Goal: Task Accomplishment & Management: Use online tool/utility

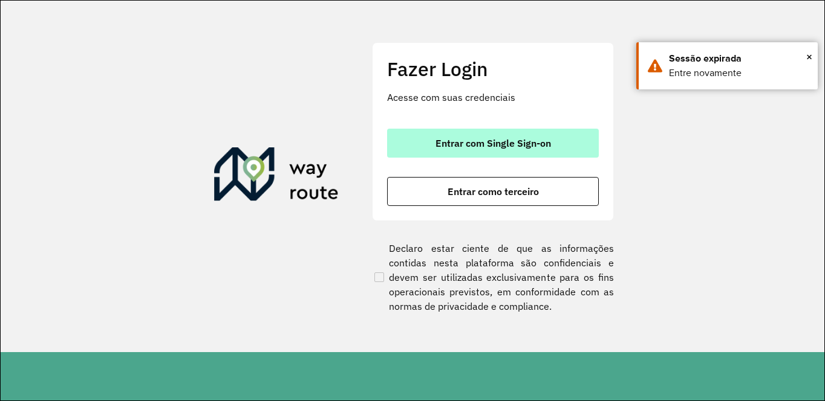
click at [470, 145] on span "Entrar com Single Sign-on" at bounding box center [492, 143] width 115 height 10
click at [436, 143] on span "Entrar com Single Sign-on" at bounding box center [492, 143] width 115 height 10
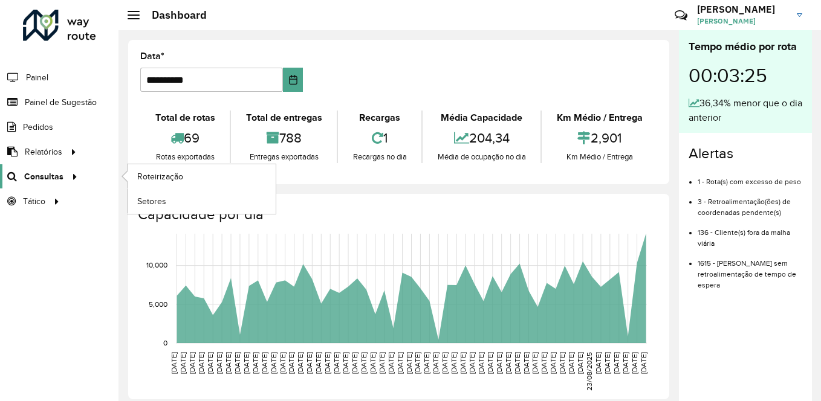
click at [65, 176] on div at bounding box center [72, 177] width 18 height 13
click at [166, 173] on span "Roteirização" at bounding box center [161, 177] width 49 height 13
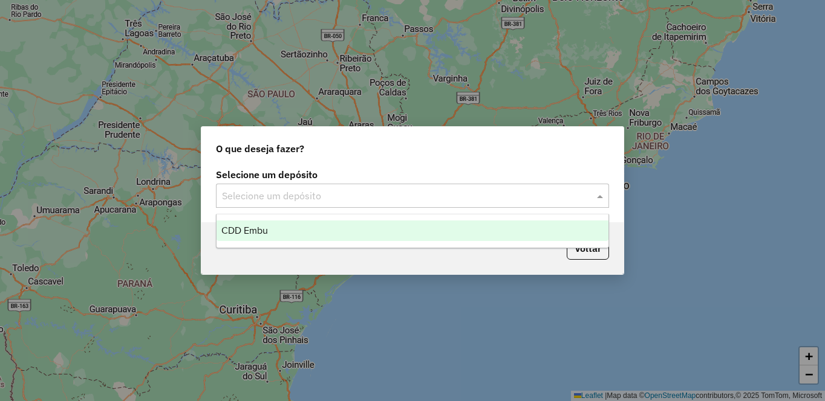
click at [319, 202] on input "text" at bounding box center [400, 196] width 357 height 15
click at [272, 233] on div "CDD Embu" at bounding box center [412, 231] width 392 height 21
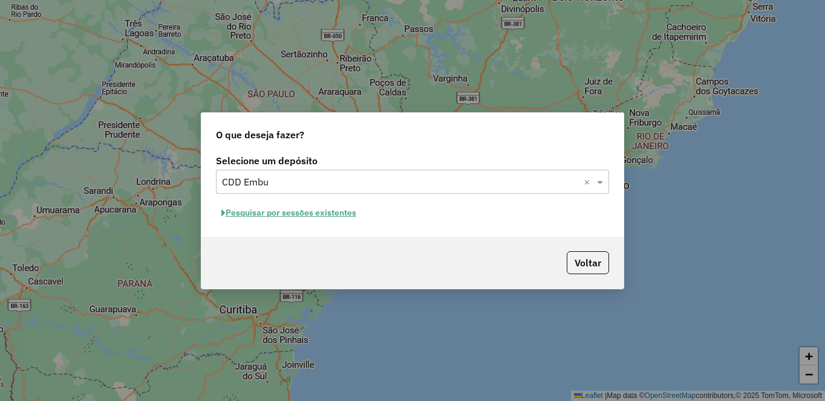
click at [293, 213] on button "Pesquisar por sessões existentes" at bounding box center [289, 213] width 146 height 19
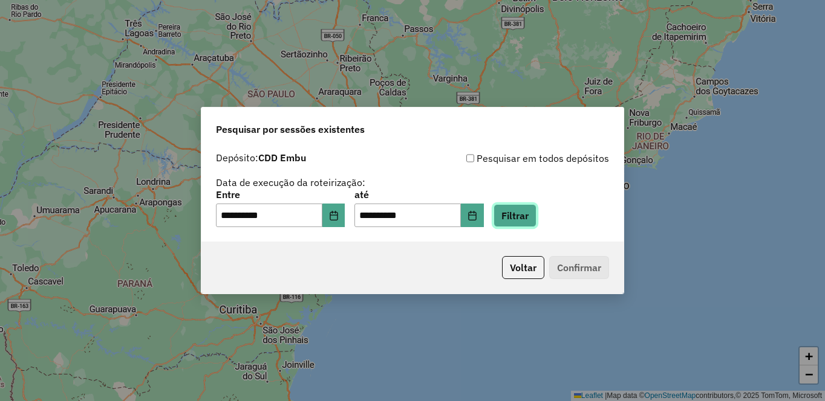
click at [536, 210] on button "Filtrar" at bounding box center [514, 215] width 43 height 23
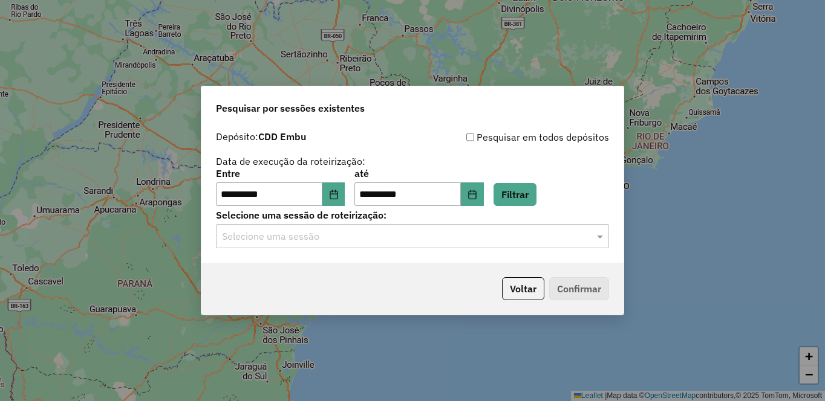
click at [238, 241] on input "text" at bounding box center [400, 237] width 357 height 15
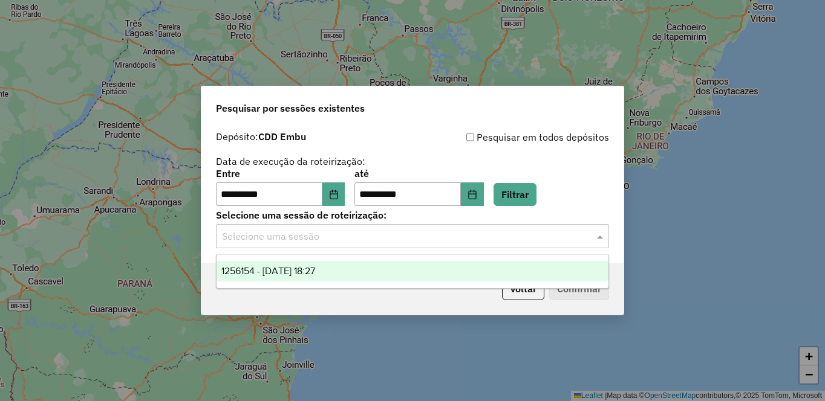
click at [249, 270] on span "1256154 - 30/08/2025 18:27" at bounding box center [268, 271] width 94 height 10
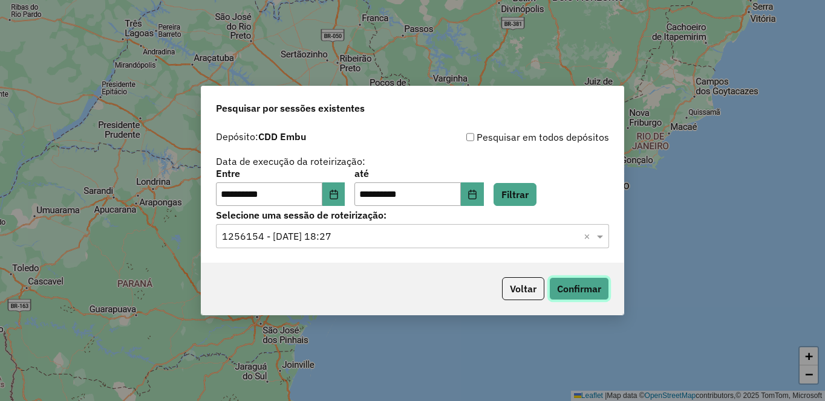
click at [576, 279] on button "Confirmar" at bounding box center [579, 289] width 60 height 23
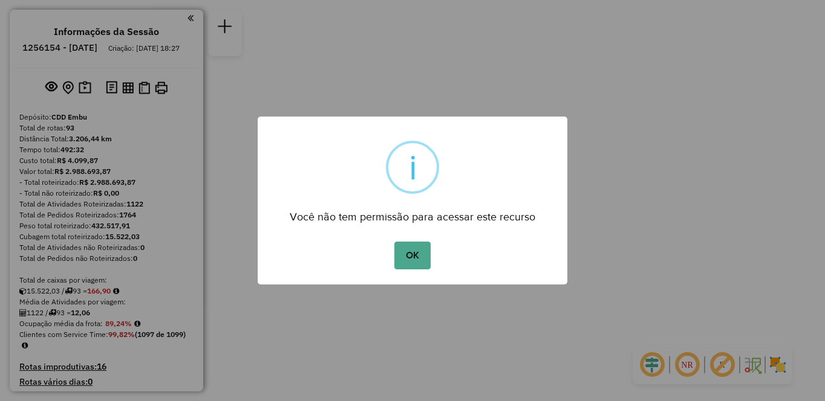
drag, startPoint x: 773, startPoint y: 362, endPoint x: 694, endPoint y: 341, distance: 81.8
click at [773, 362] on div "× i Você não tem permissão para acessar este recurso OK No Cancel" at bounding box center [412, 200] width 825 height 401
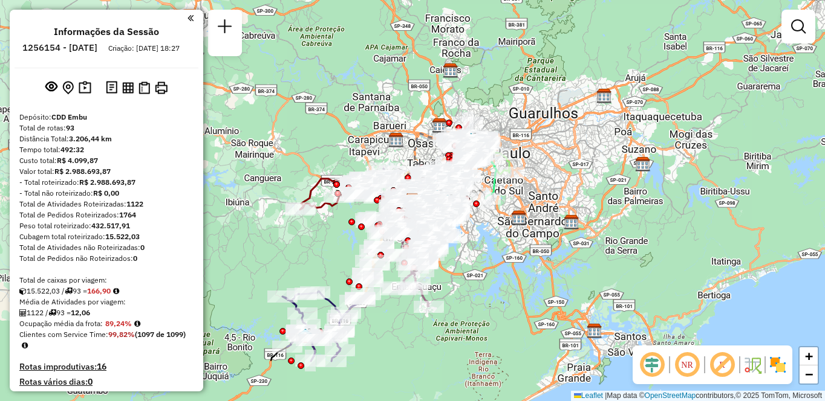
click at [779, 367] on img at bounding box center [777, 365] width 19 height 19
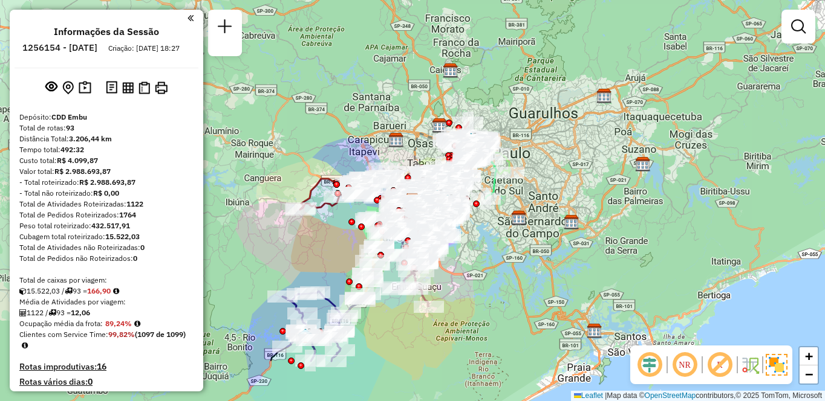
click at [714, 368] on em at bounding box center [719, 365] width 29 height 29
click at [684, 366] on em at bounding box center [684, 365] width 29 height 29
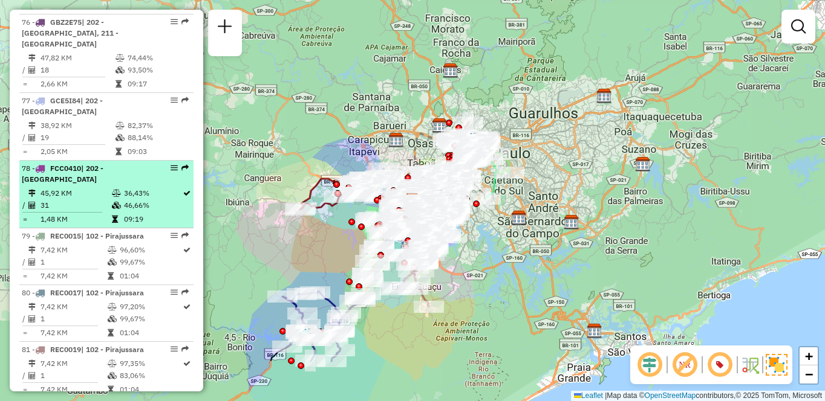
select select "**********"
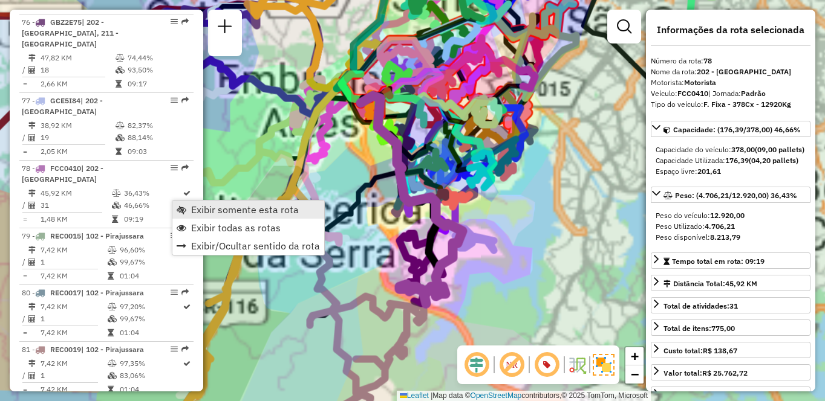
click at [200, 207] on span "Exibir somente esta rota" at bounding box center [245, 210] width 108 height 10
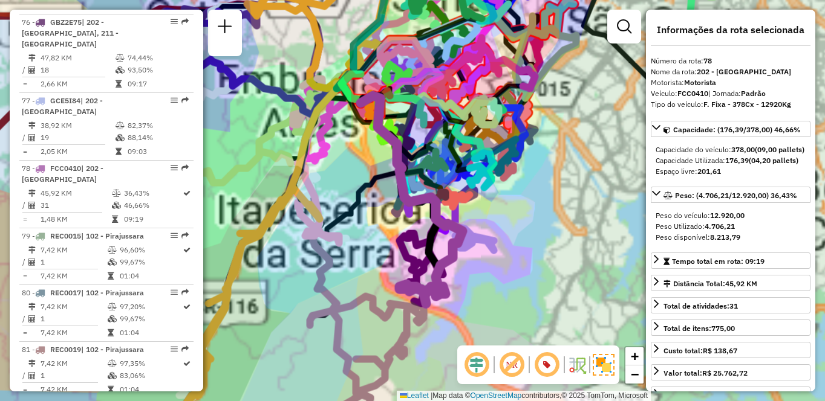
click at [200, 207] on span "Exibir somente esta rota" at bounding box center [245, 210] width 108 height 10
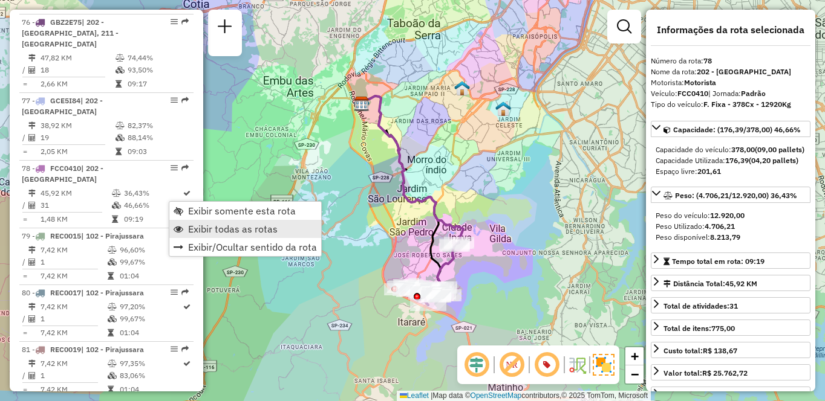
click at [202, 226] on span "Exibir todas as rotas" at bounding box center [232, 229] width 89 height 10
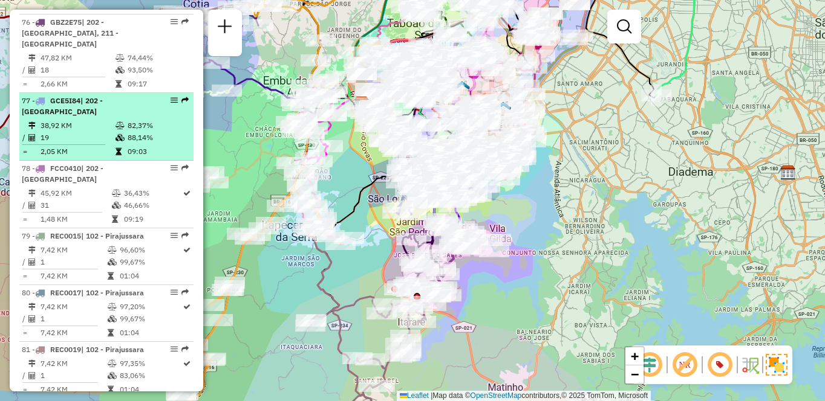
select select "**********"
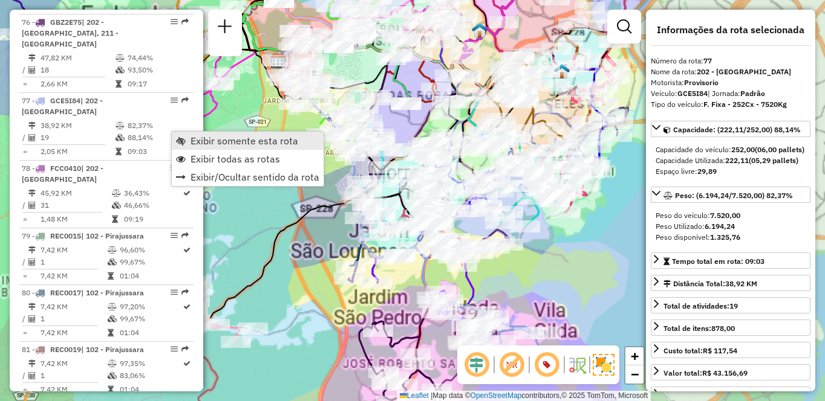
click at [211, 138] on span "Exibir somente esta rota" at bounding box center [244, 141] width 108 height 10
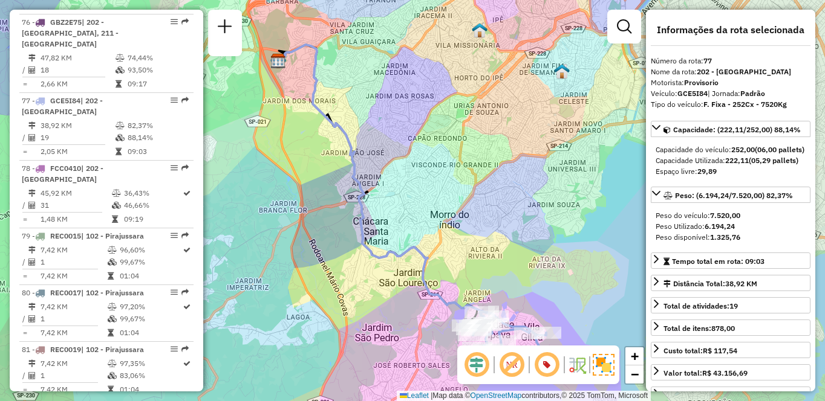
click at [536, 250] on div "Janela de atendimento Grade de atendimento Capacidade Transportadoras Veículos …" at bounding box center [412, 200] width 825 height 401
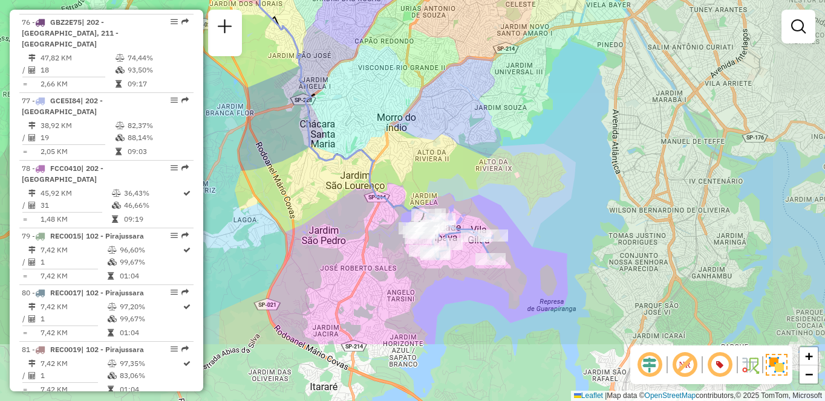
drag, startPoint x: 522, startPoint y: 232, endPoint x: 483, endPoint y: 152, distance: 88.7
click at [483, 152] on div "Janela de atendimento Grade de atendimento Capacidade Transportadoras Veículos …" at bounding box center [412, 200] width 825 height 401
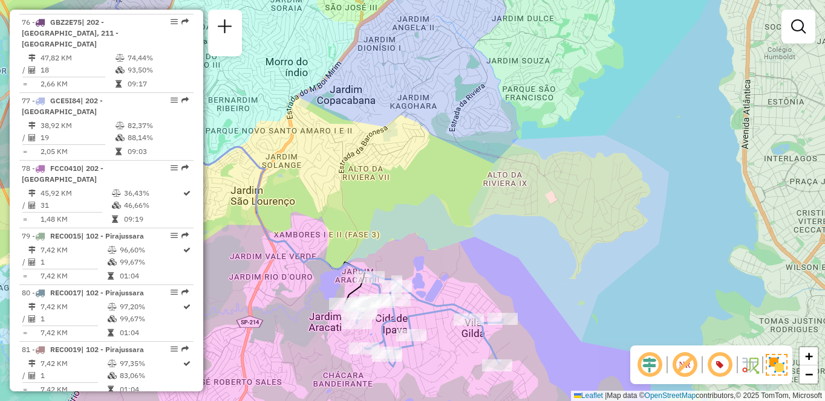
click at [443, 10] on div "Janela de atendimento Grade de atendimento Capacidade Transportadoras Veículos …" at bounding box center [412, 200] width 825 height 401
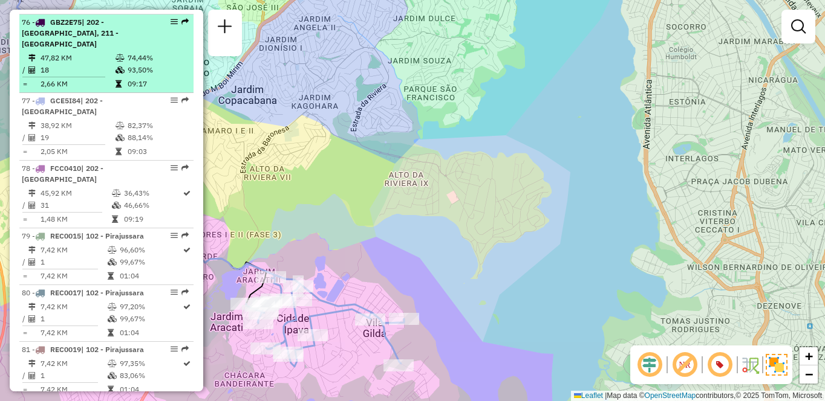
select select "**********"
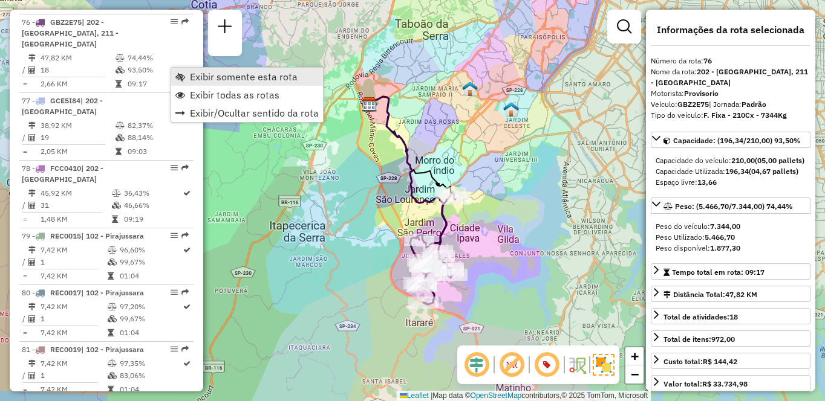
click at [216, 76] on span "Exibir somente esta rota" at bounding box center [244, 77] width 108 height 10
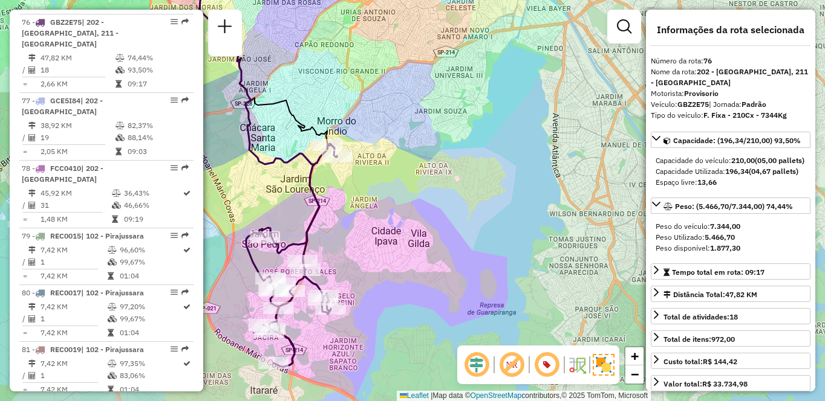
drag, startPoint x: 486, startPoint y: 236, endPoint x: 503, endPoint y: 219, distance: 23.9
click at [500, 224] on div "Janela de atendimento Grade de atendimento Capacidade Transportadoras Veículos …" at bounding box center [412, 200] width 825 height 401
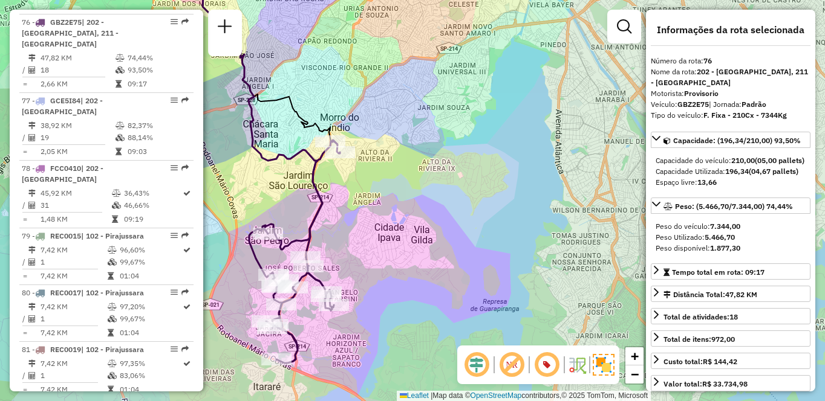
click at [383, 0] on html "Aguarde... Pop-up bloqueado! Seu navegador bloqueou automáticamente a abertura …" at bounding box center [412, 200] width 825 height 401
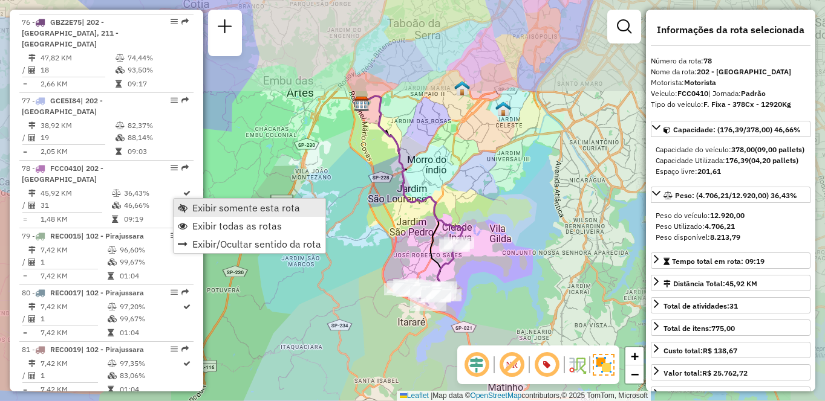
click at [186, 205] on span "Exibir somente esta rota" at bounding box center [183, 208] width 10 height 10
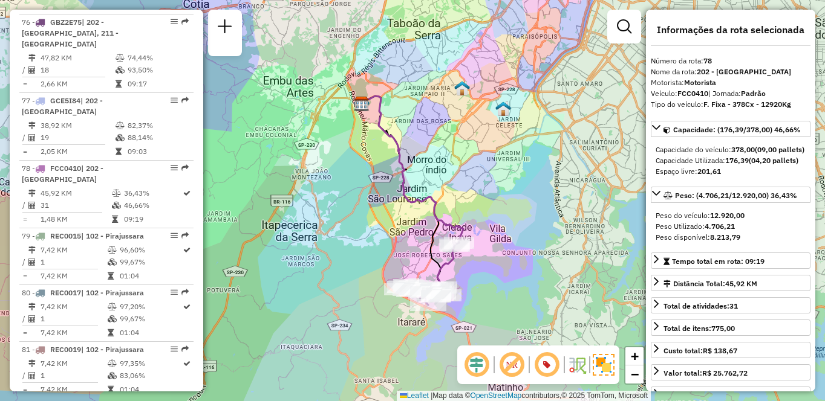
click at [513, 1] on div "Janela de atendimento Grade de atendimento Capacidade Transportadoras Veículos …" at bounding box center [412, 200] width 825 height 401
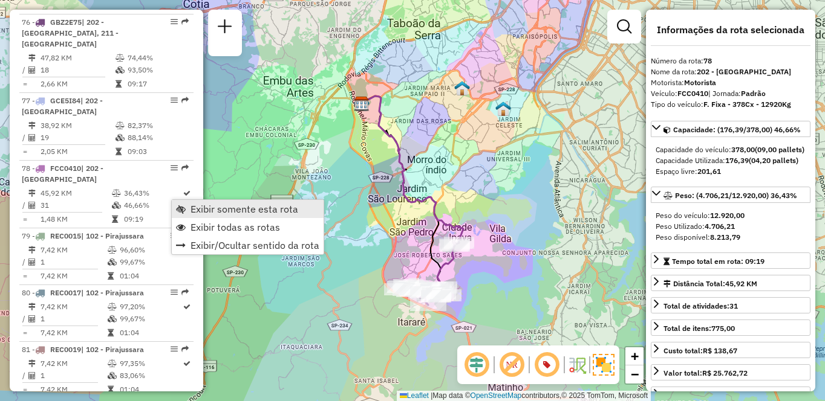
click at [201, 207] on span "Exibir somente esta rota" at bounding box center [244, 209] width 108 height 10
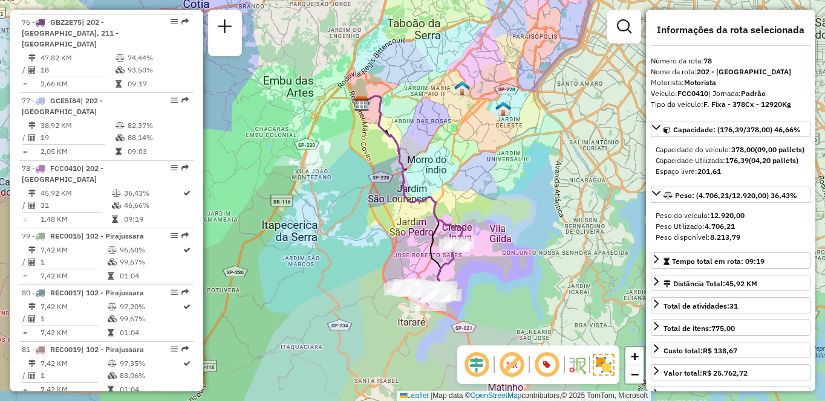
click at [509, 7] on div "Janela de atendimento Grade de atendimento Capacidade Transportadoras Veículos …" at bounding box center [412, 200] width 825 height 401
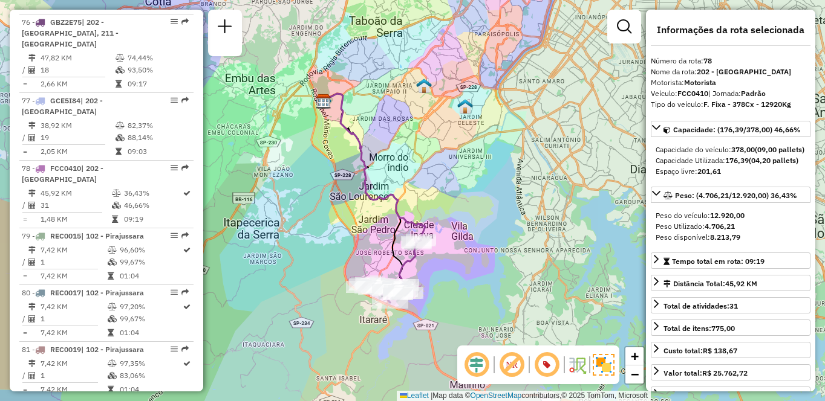
drag, startPoint x: 525, startPoint y: 2, endPoint x: 507, endPoint y: -1, distance: 17.7
click at [507, 0] on html "Aguarde... Pop-up bloqueado! Seu navegador bloqueou automáticamente a abertura …" at bounding box center [412, 200] width 825 height 401
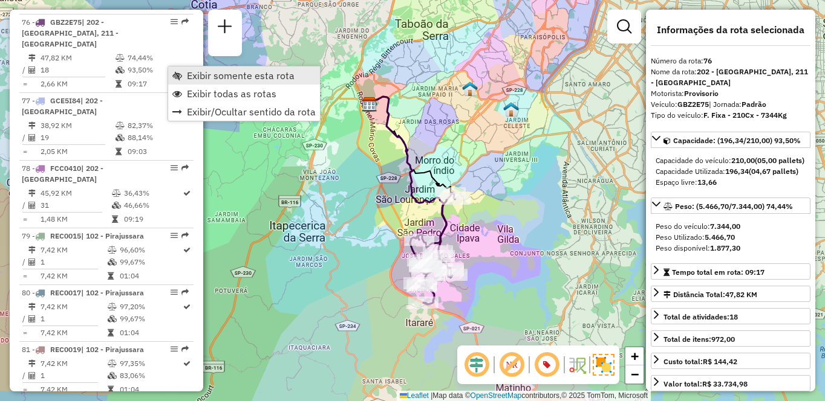
click at [190, 71] on span "Exibir somente esta rota" at bounding box center [241, 76] width 108 height 10
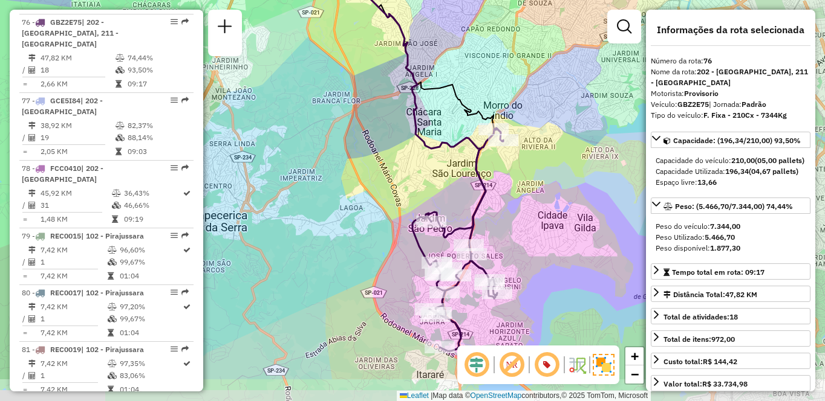
drag, startPoint x: 308, startPoint y: 184, endPoint x: 265, endPoint y: 155, distance: 51.5
click at [265, 155] on div "Janela de atendimento Grade de atendimento Capacidade Transportadoras Veículos …" at bounding box center [412, 200] width 825 height 401
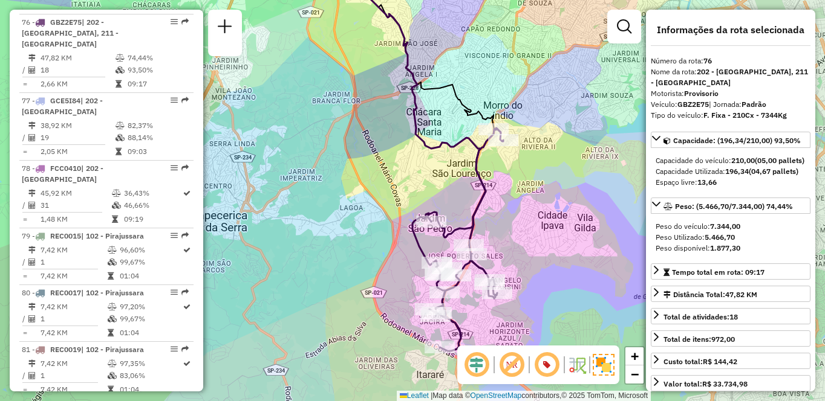
scroll to position [3801, 0]
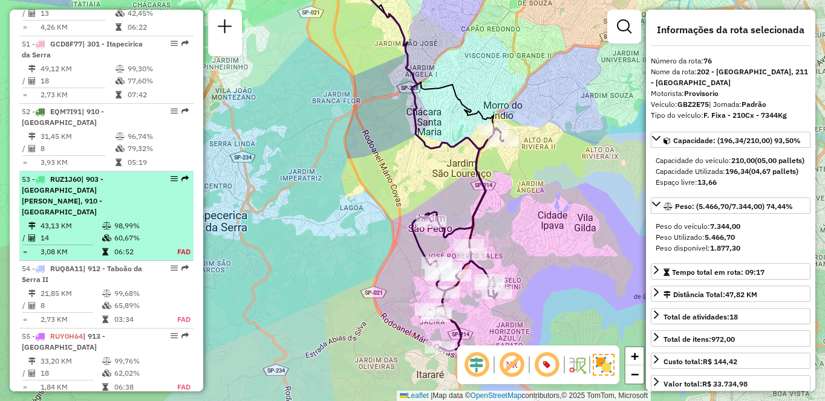
click at [103, 215] on span "| 903 - Parque Luiz Carlos Prestes, 910 - Parque Ipê" at bounding box center [63, 196] width 82 height 42
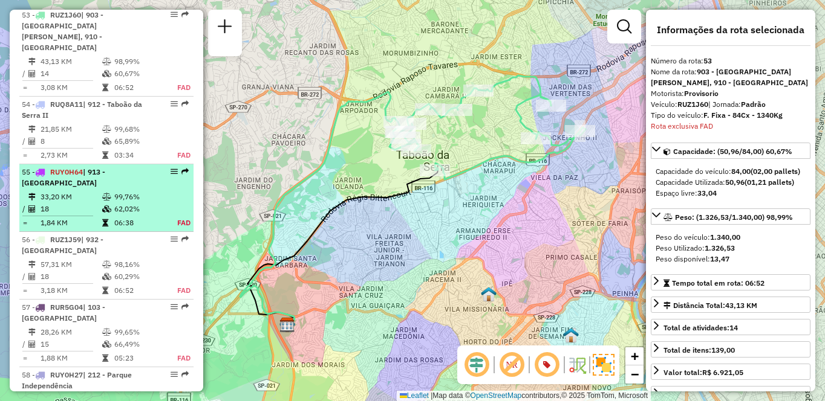
scroll to position [3985, 0]
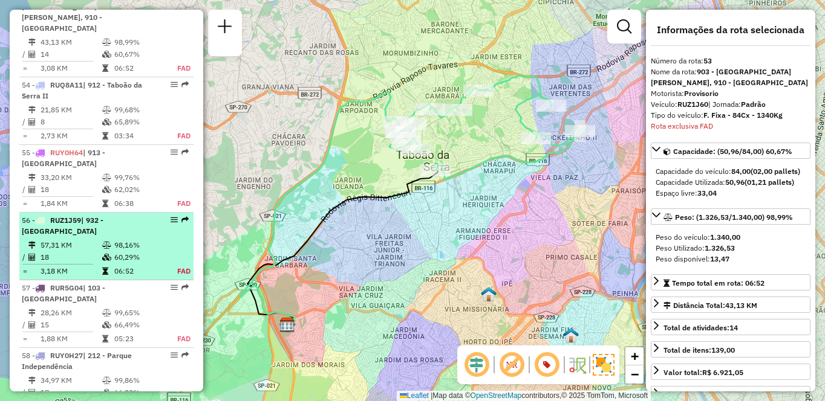
click at [131, 278] on td "06:52" at bounding box center [139, 271] width 50 height 12
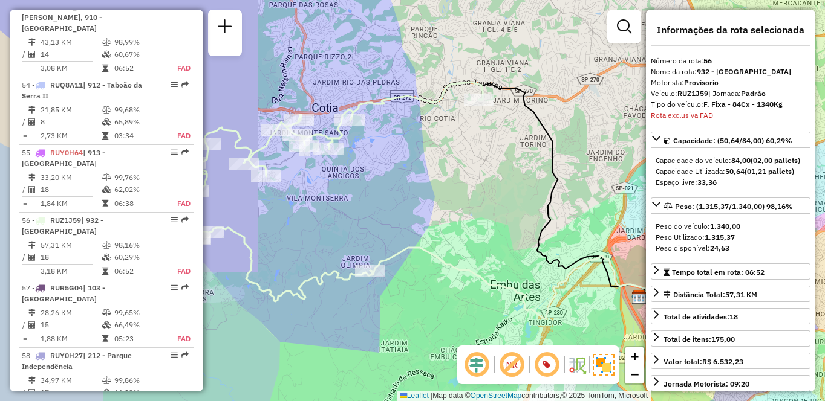
scroll to position [4199, 0]
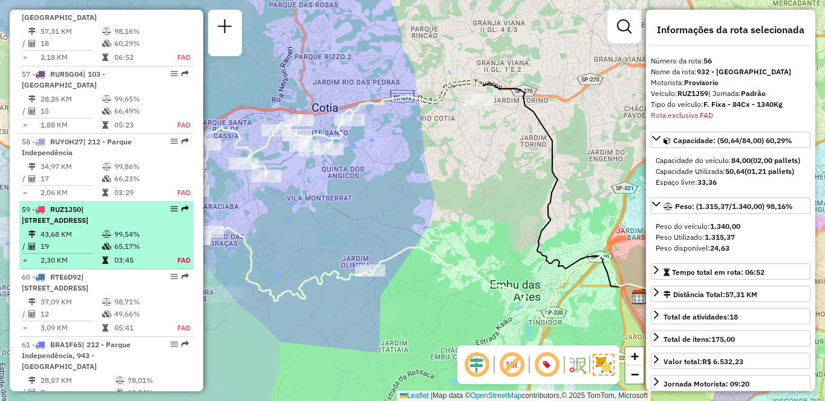
click at [102, 238] on icon at bounding box center [106, 234] width 9 height 7
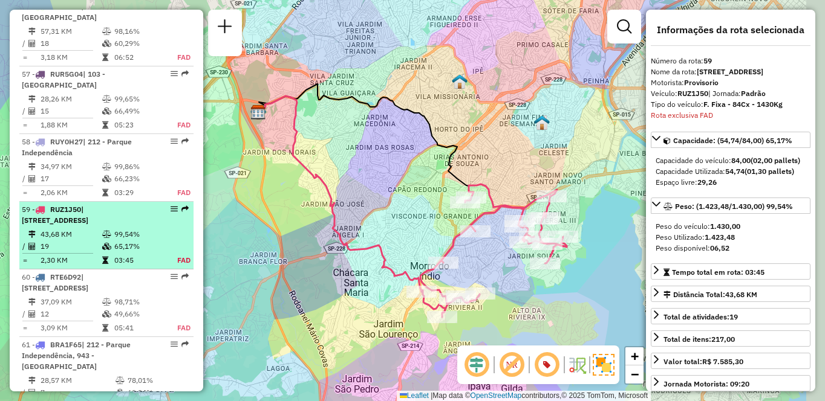
scroll to position [4402, 0]
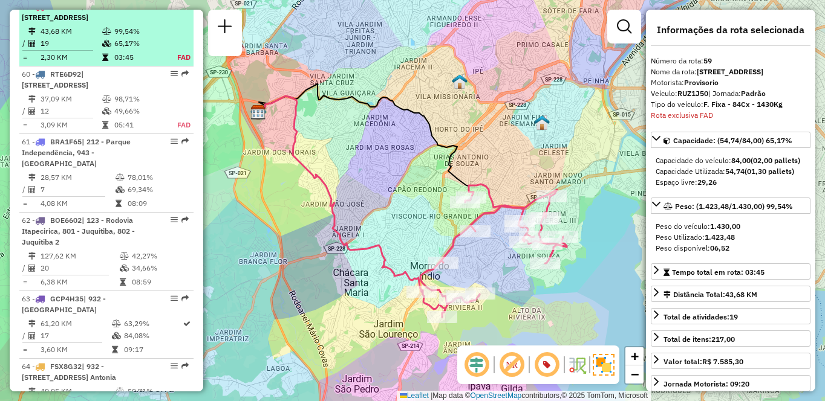
click at [85, 22] on span "| 211 - Jardim Nakamura, 941 - Jardim São Luiz, 942 - Jardim Copacabana" at bounding box center [55, 12] width 67 height 20
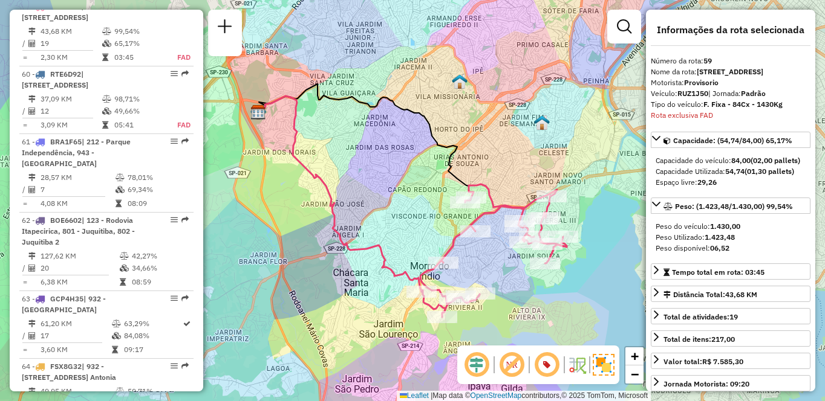
scroll to position [3880, 0]
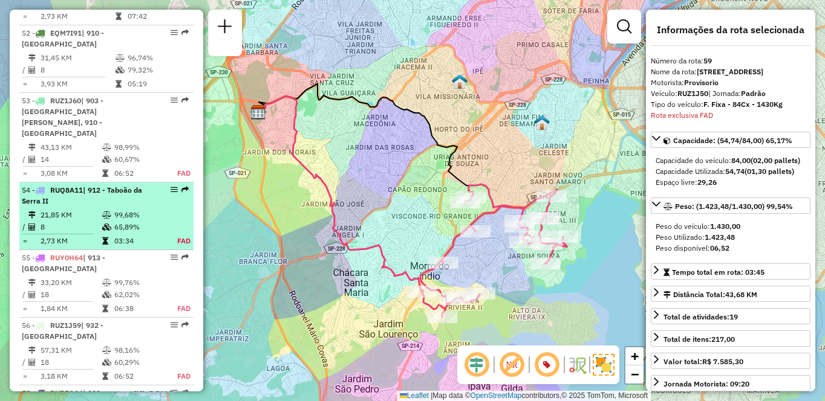
click at [109, 221] on td at bounding box center [108, 215] width 12 height 12
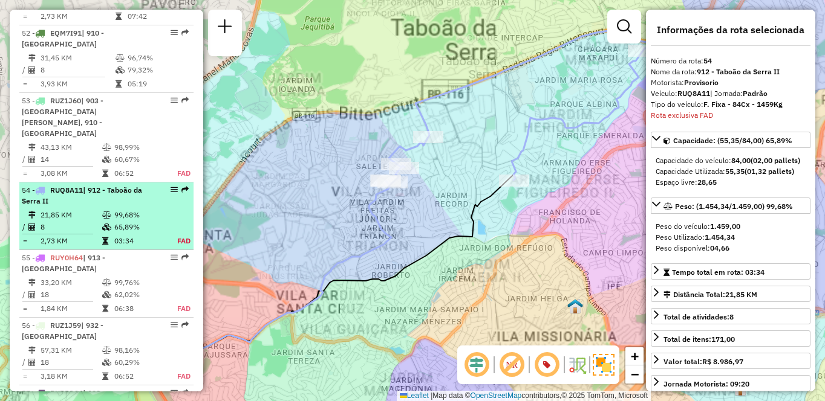
scroll to position [4063, 0]
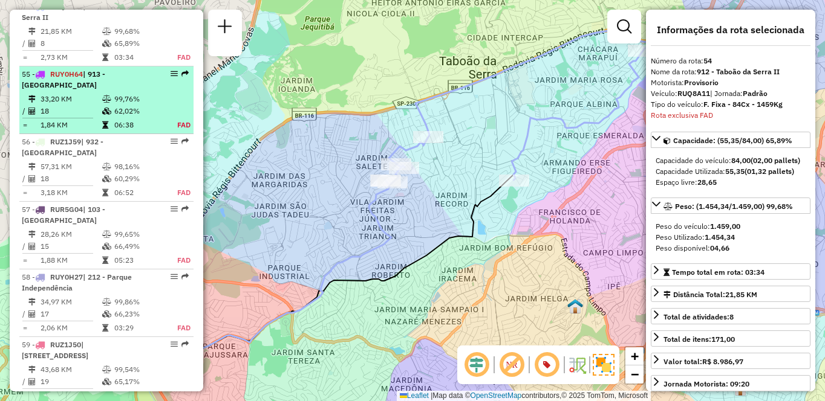
click at [94, 105] on td "33,20 KM" at bounding box center [71, 99] width 62 height 12
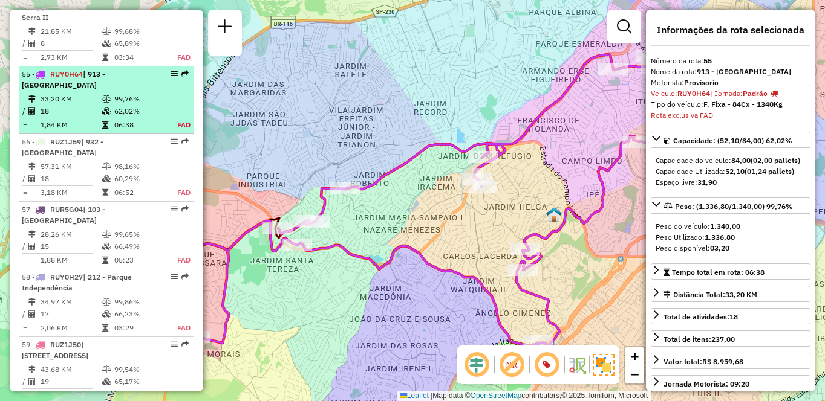
scroll to position [4131, 0]
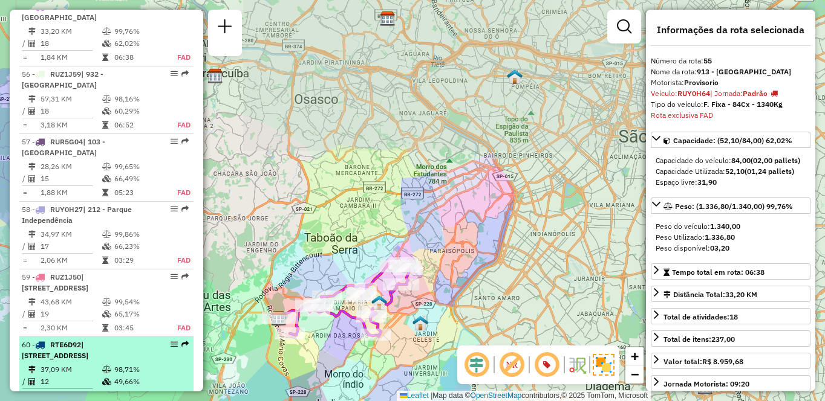
click at [88, 360] on span "| 212 - Parque Independência, 941 - Jardim São Luiz" at bounding box center [55, 350] width 67 height 20
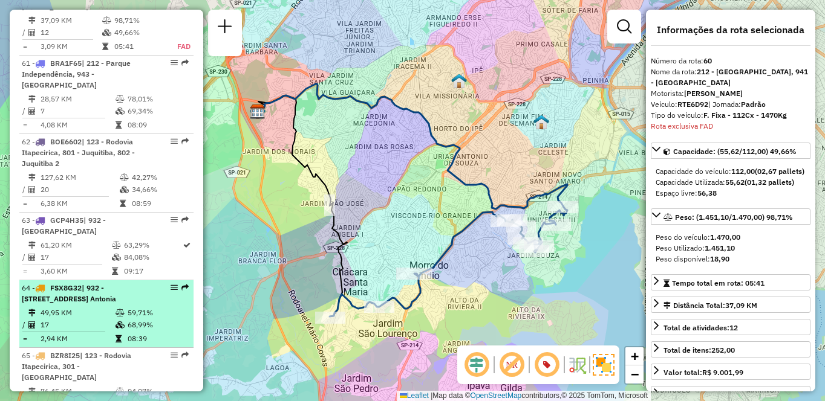
scroll to position [4150, 0]
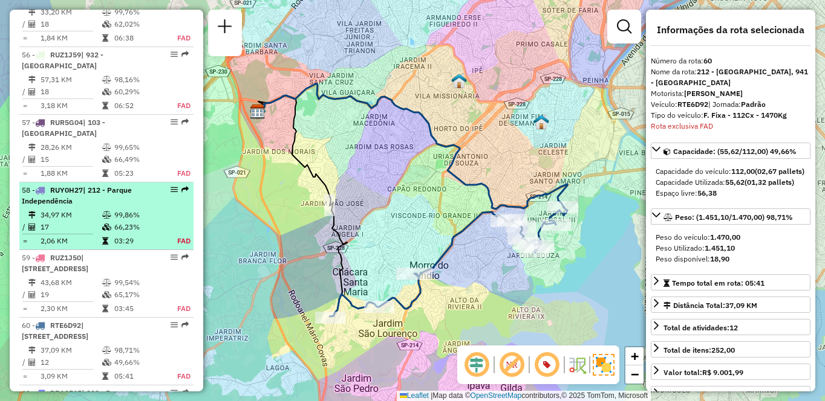
click at [102, 198] on span "| 212 - Parque Independência" at bounding box center [77, 196] width 110 height 20
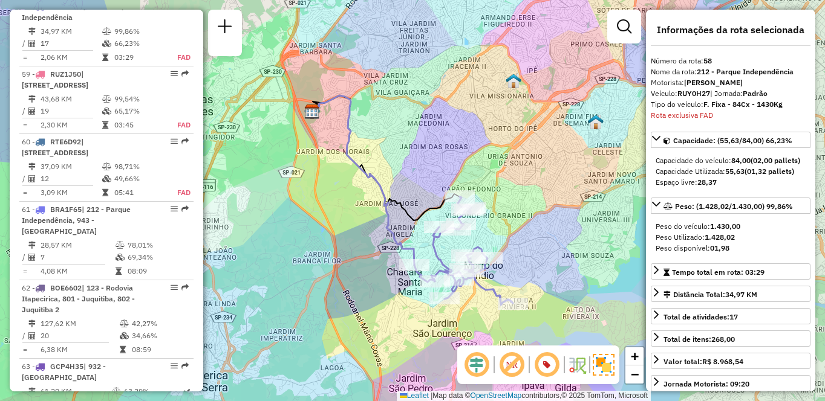
scroll to position [4083, 0]
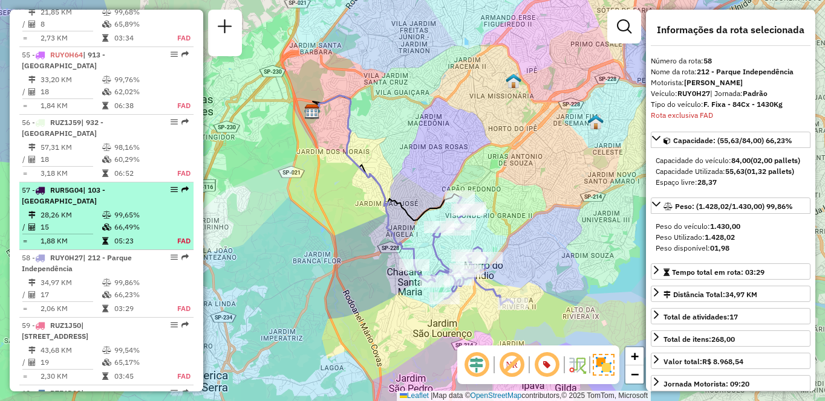
click at [99, 207] on div "57 - RUR5G04 | 103 - Vila Regina" at bounding box center [86, 196] width 128 height 22
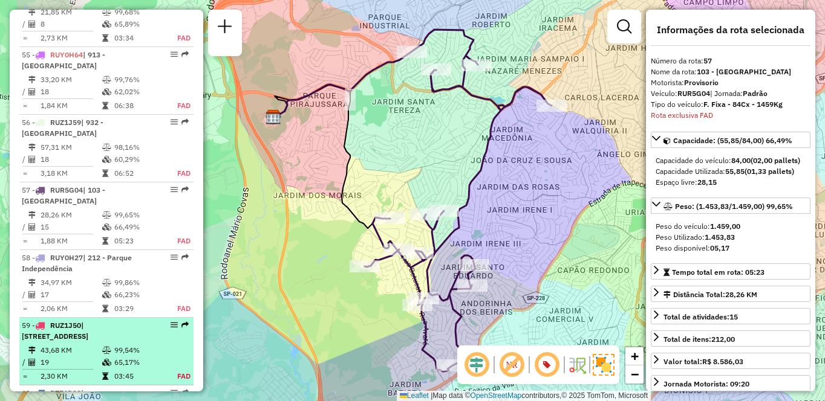
scroll to position [4267, 0]
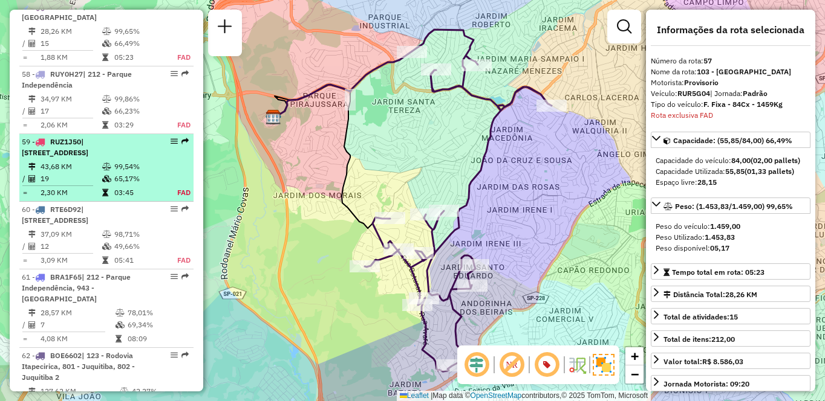
click at [83, 157] on span "| 211 - Jardim Nakamura, 941 - Jardim São Luiz, 942 - Jardim Copacabana" at bounding box center [55, 147] width 67 height 20
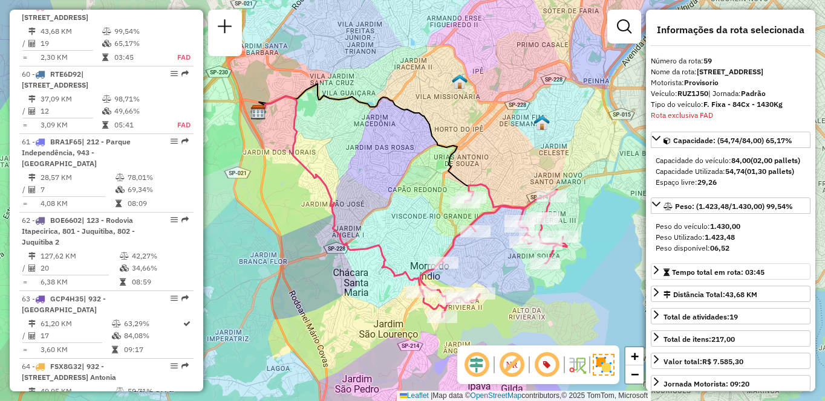
scroll to position [4600, 0]
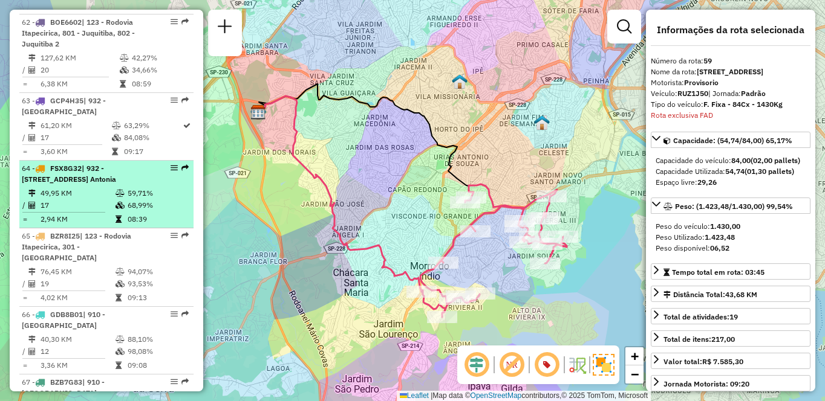
click at [97, 185] on div "64 - FSX8G32 | 932 - Jardim Passárgada, 933 - Vila Santo Antonia" at bounding box center [86, 174] width 128 height 22
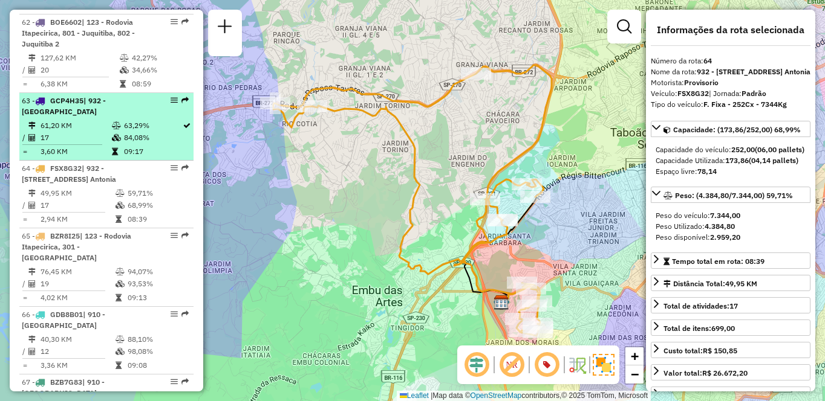
click at [63, 117] on div "63 - GCP4H35 | 932 - Jardim Passárgada" at bounding box center [86, 107] width 128 height 22
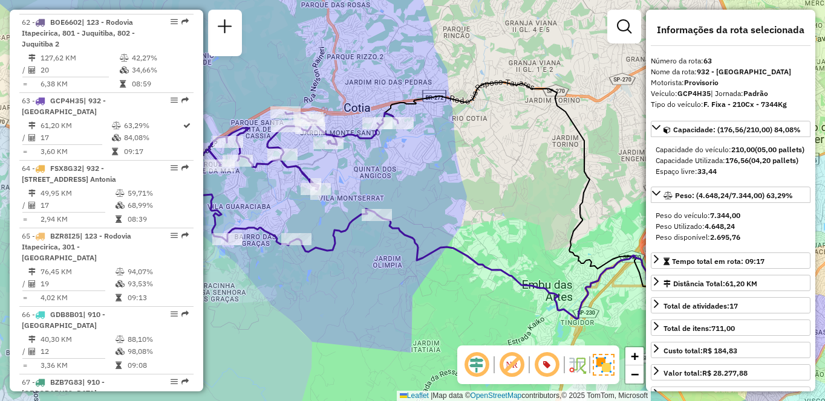
drag, startPoint x: 532, startPoint y: 11, endPoint x: 450, endPoint y: 6, distance: 81.8
click at [450, 6] on div "Janela de atendimento Grade de atendimento Capacidade Transportadoras Veículos …" at bounding box center [412, 200] width 825 height 401
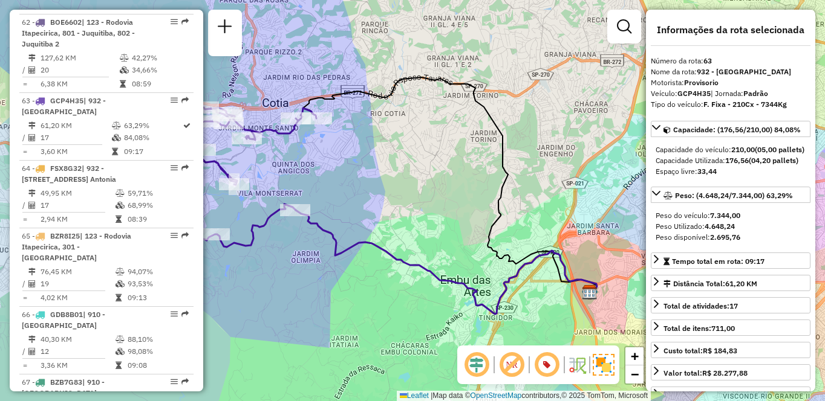
click at [540, 11] on div "Janela de atendimento Grade de atendimento Capacidade Transportadoras Veículos …" at bounding box center [412, 200] width 825 height 401
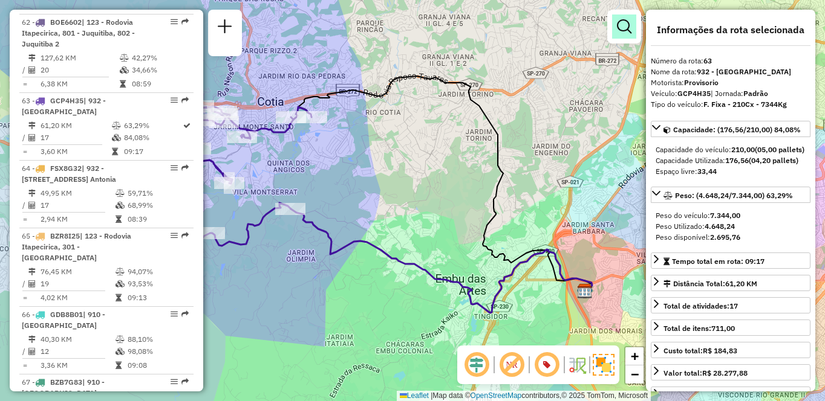
scroll to position [5310, 0]
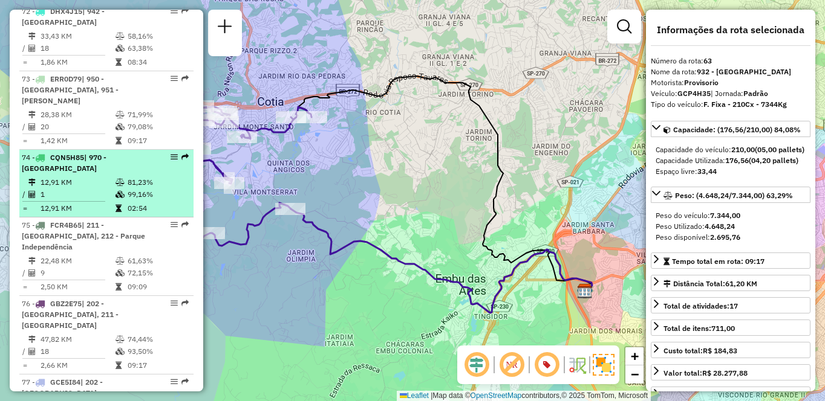
click at [140, 174] on div "74 - CQN5H85 | 970 - Jardim Alvorada" at bounding box center [86, 163] width 128 height 22
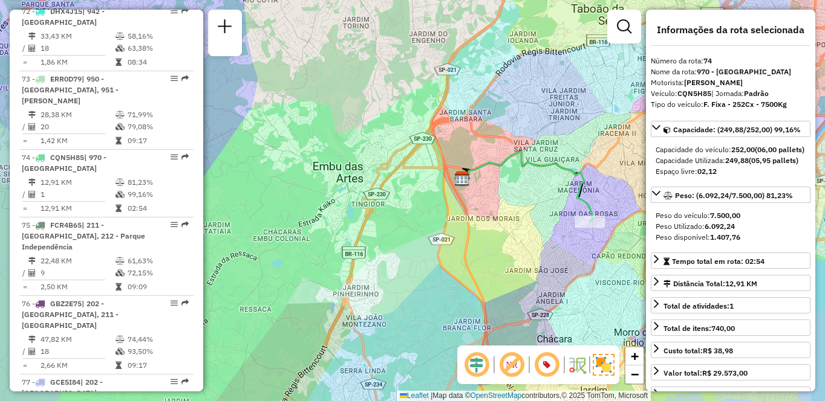
scroll to position [5107, 0]
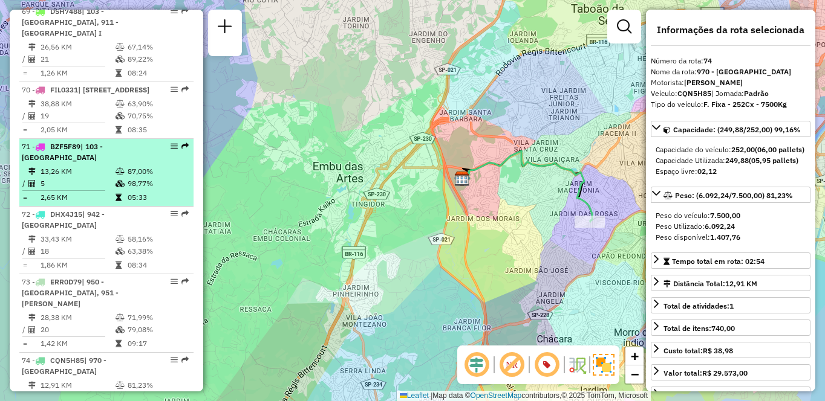
click at [118, 187] on icon at bounding box center [119, 183] width 9 height 7
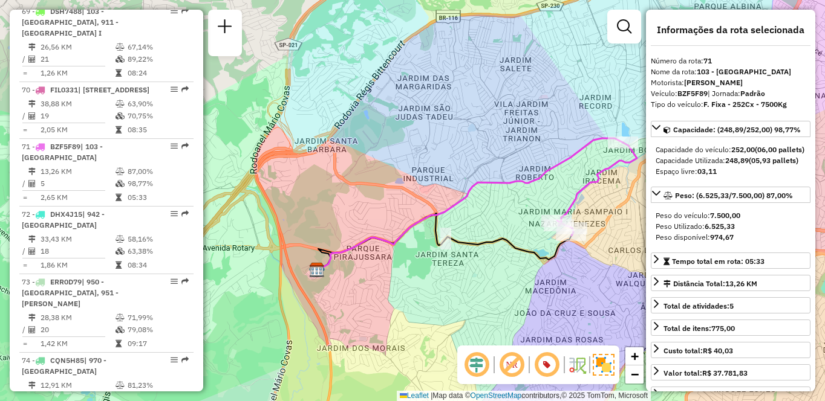
scroll to position [922, 0]
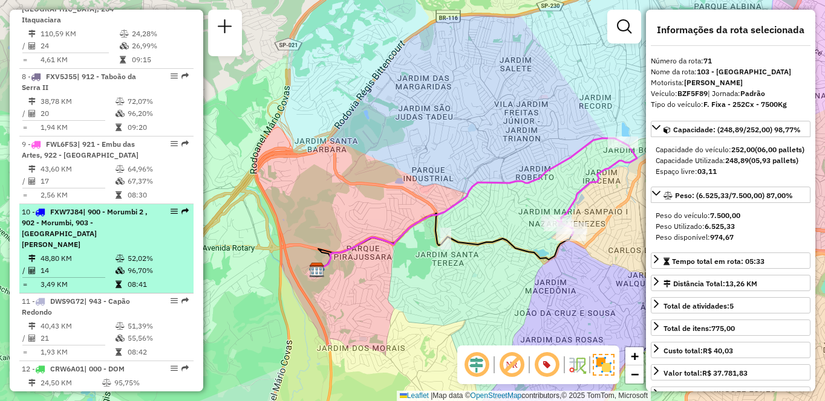
click at [155, 225] on div "10 - FXW7J84 | 900 - Morumbi 2 , 902 - Morumbi, 903 - Parque Luiz Carlos Prestes" at bounding box center [106, 229] width 169 height 44
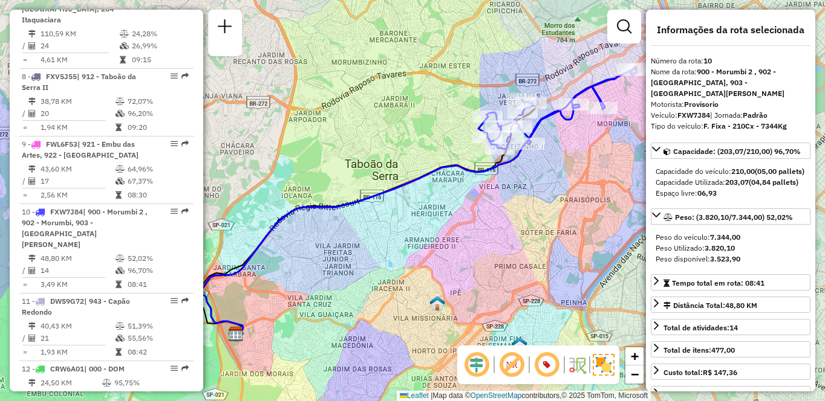
scroll to position [583, 0]
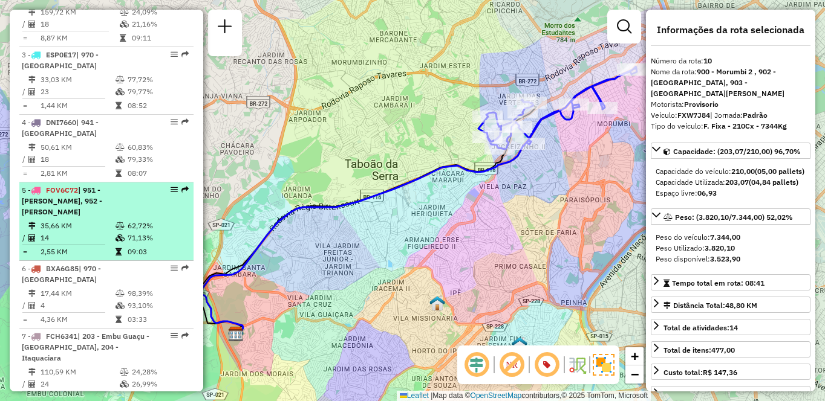
click at [102, 216] on span "| 951 - Giovane Gronchi, 952 - Patio Guida Caio" at bounding box center [62, 201] width 80 height 31
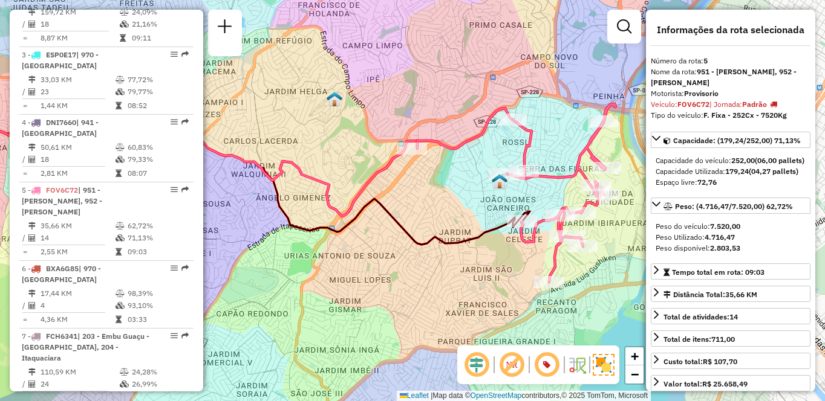
drag, startPoint x: 427, startPoint y: 282, endPoint x: 289, endPoint y: 275, distance: 138.1
click at [289, 275] on div "Janela de atendimento Grade de atendimento Capacidade Transportadoras Veículos …" at bounding box center [412, 200] width 825 height 401
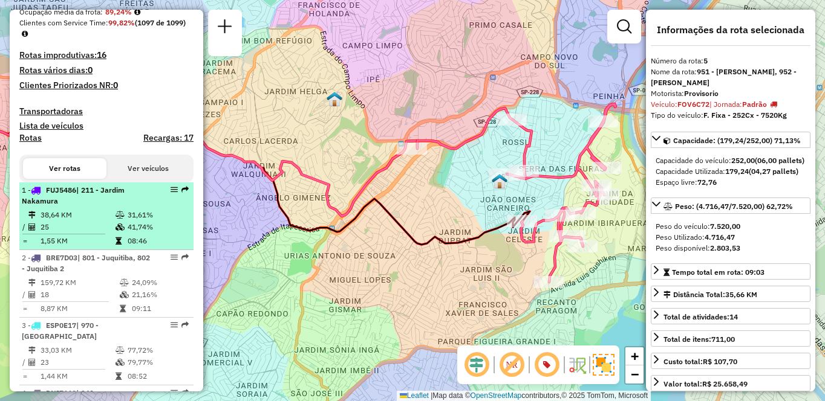
click at [105, 221] on td "38,64 KM" at bounding box center [77, 215] width 75 height 12
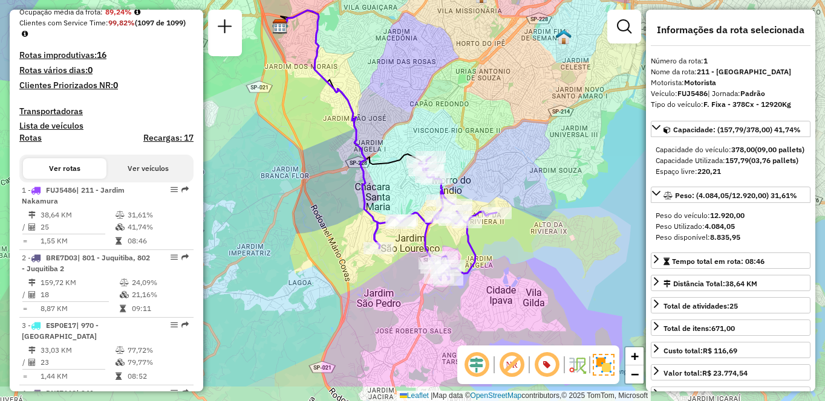
drag, startPoint x: 371, startPoint y: 227, endPoint x: 344, endPoint y: 171, distance: 61.7
click at [344, 171] on div "Janela de atendimento Grade de atendimento Capacidade Transportadoras Veículos …" at bounding box center [412, 200] width 825 height 401
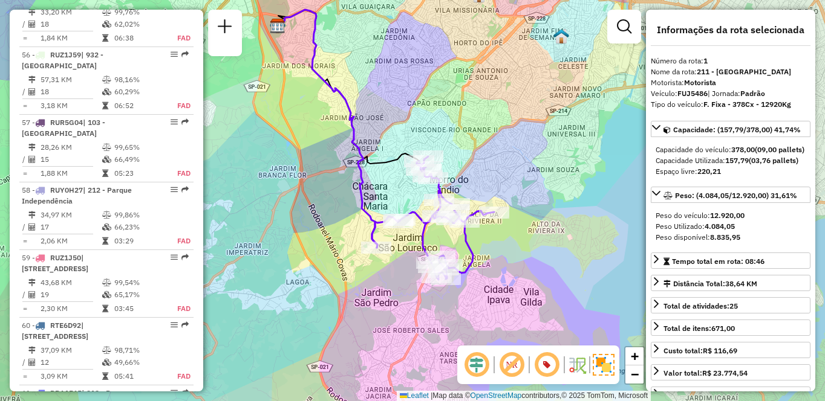
scroll to position [5378, 0]
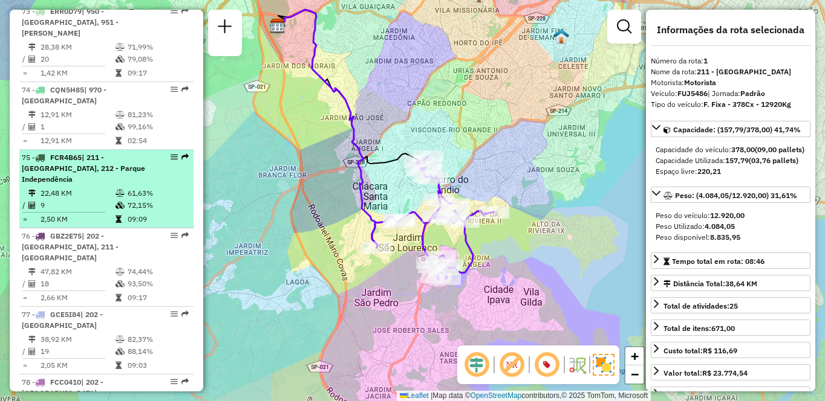
click at [89, 200] on td "22,48 KM" at bounding box center [77, 193] width 75 height 12
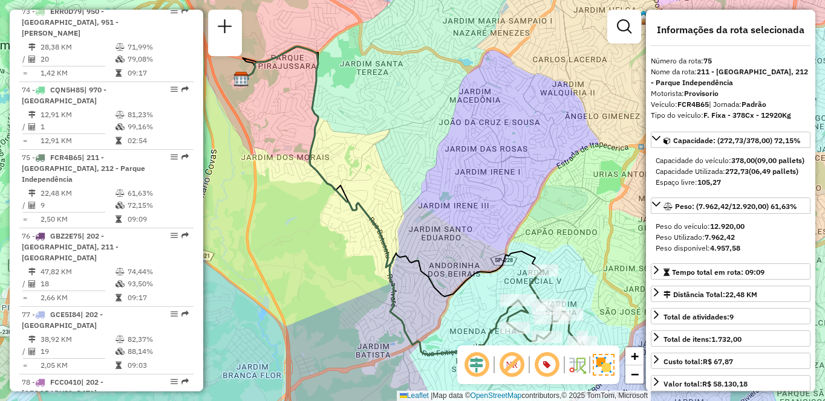
click at [406, 106] on div "Janela de atendimento Grade de atendimento Capacidade Transportadoras Veículos …" at bounding box center [412, 200] width 825 height 401
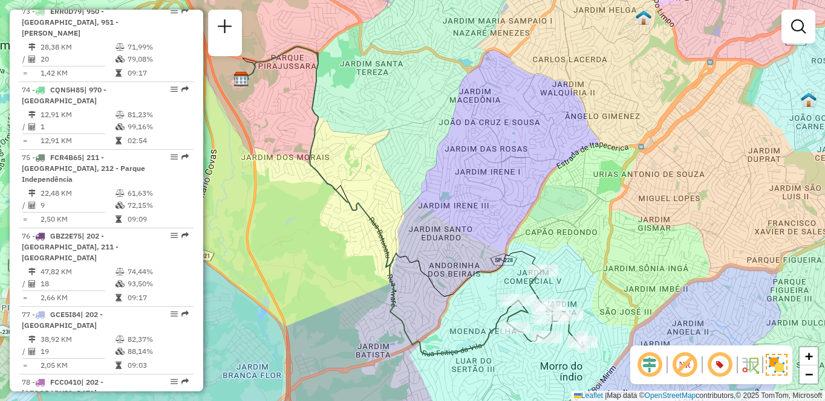
click at [356, 227] on div "Janela de atendimento Grade de atendimento Capacidade Transportadoras Veículos …" at bounding box center [412, 200] width 825 height 401
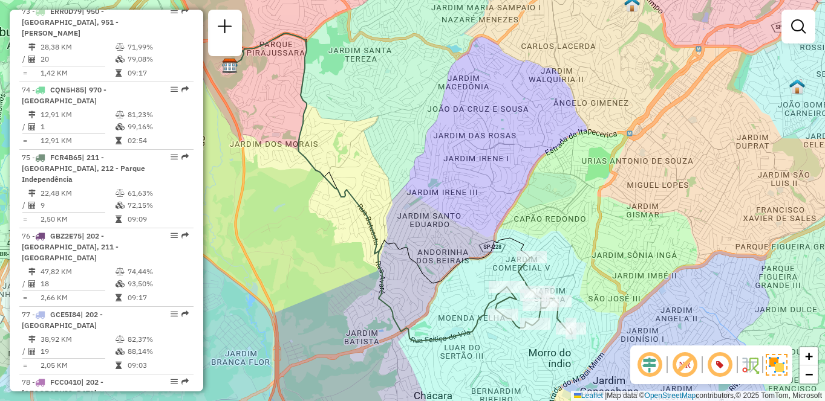
drag, startPoint x: 355, startPoint y: 227, endPoint x: 343, endPoint y: 213, distance: 18.0
click at [343, 213] on div "Janela de atendimento Grade de atendimento Capacidade Transportadoras Veículos …" at bounding box center [412, 200] width 825 height 401
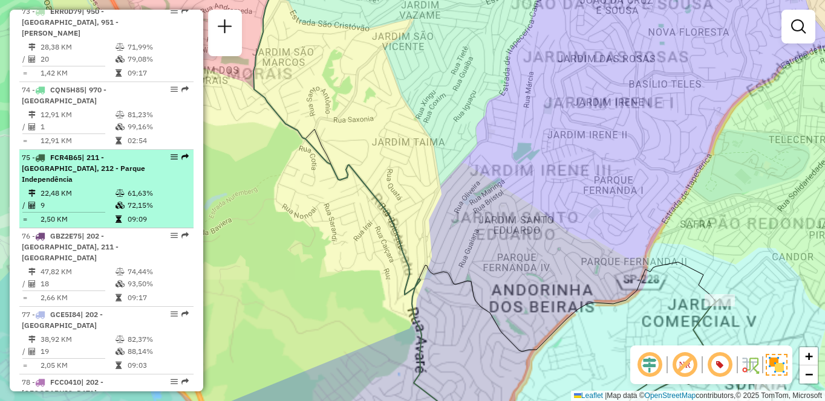
click at [164, 212] on td "72,15%" at bounding box center [157, 206] width 61 height 12
select select "**********"
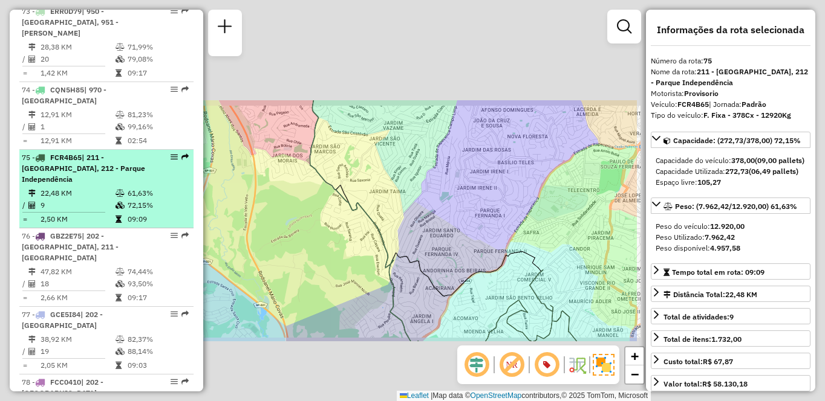
click at [164, 212] on td "72,15%" at bounding box center [157, 206] width 61 height 12
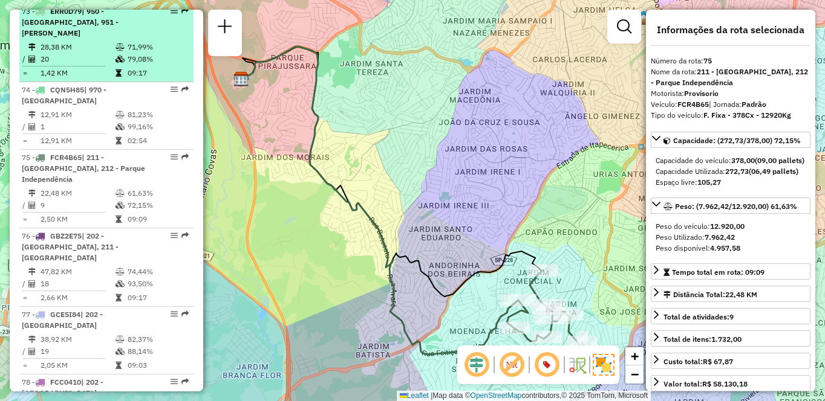
click at [110, 53] on td "28,38 KM" at bounding box center [77, 47] width 75 height 12
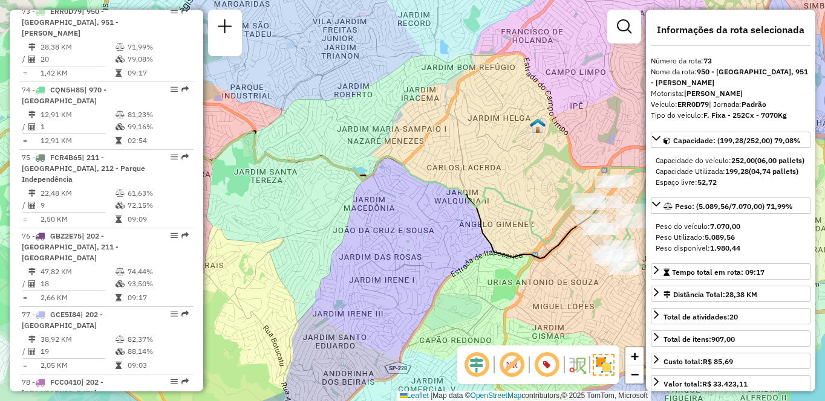
scroll to position [4893, 0]
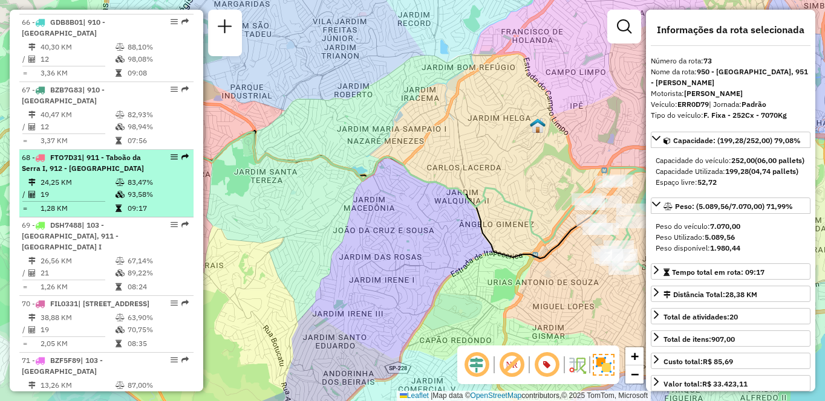
click at [112, 173] on span "| 911 - Taboão da Serra I, 912 - Taboão da Serra II" at bounding box center [83, 163] width 122 height 20
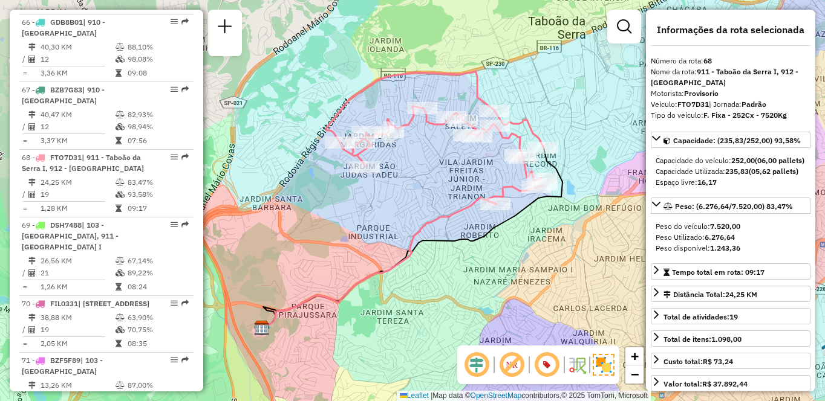
scroll to position [5175, 0]
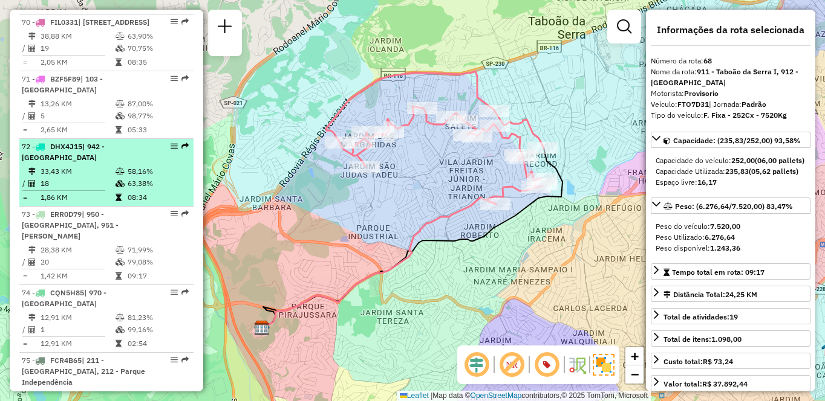
click at [91, 163] on div "72 - DHX4J15 | 942 - Jardim Copacabana" at bounding box center [86, 152] width 128 height 22
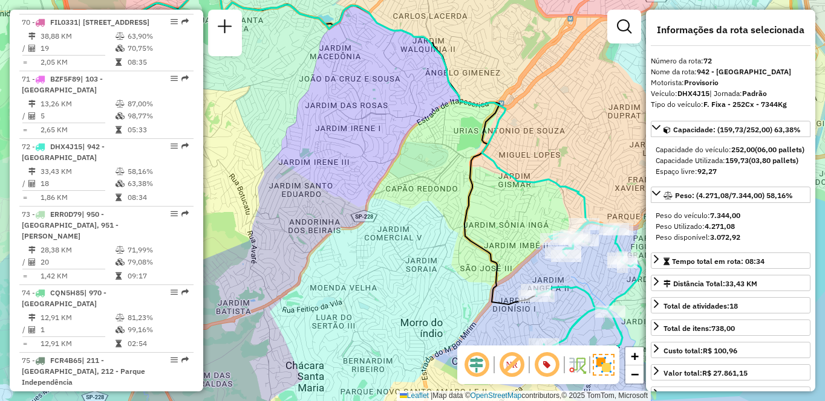
drag, startPoint x: 558, startPoint y: 220, endPoint x: 439, endPoint y: 165, distance: 130.7
click at [439, 165] on div "Janela de atendimento Grade de atendimento Capacidade Transportadoras Veículos …" at bounding box center [412, 200] width 825 height 401
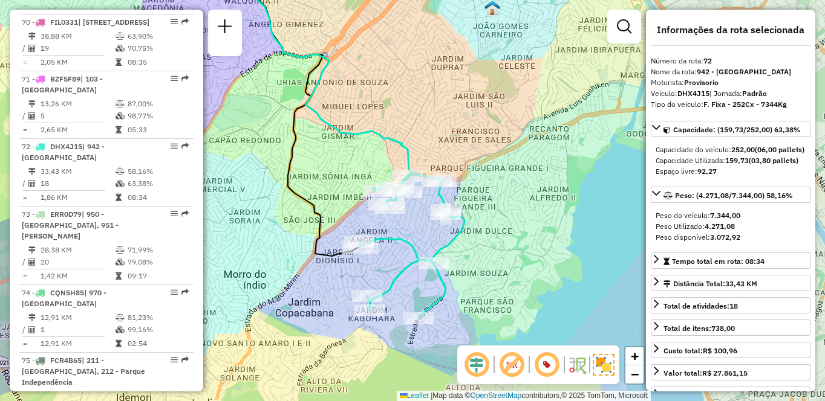
scroll to position [4679, 0]
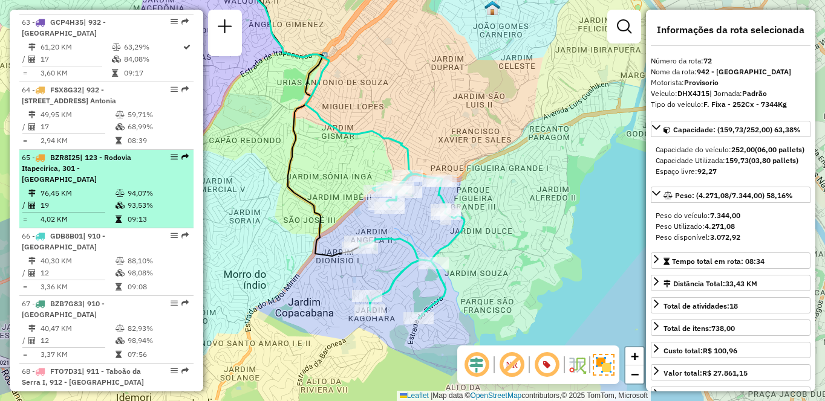
click at [68, 184] on span "| 123 - Rodovia Itapecirica, 301 - Itapecirica da Serra" at bounding box center [76, 168] width 109 height 31
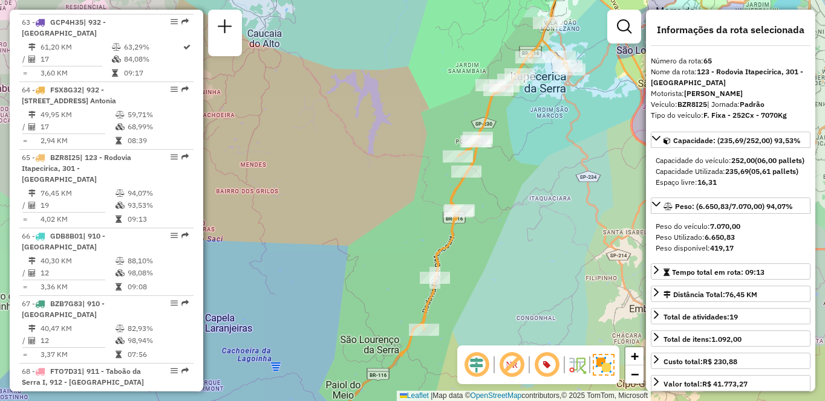
scroll to position [5028, 0]
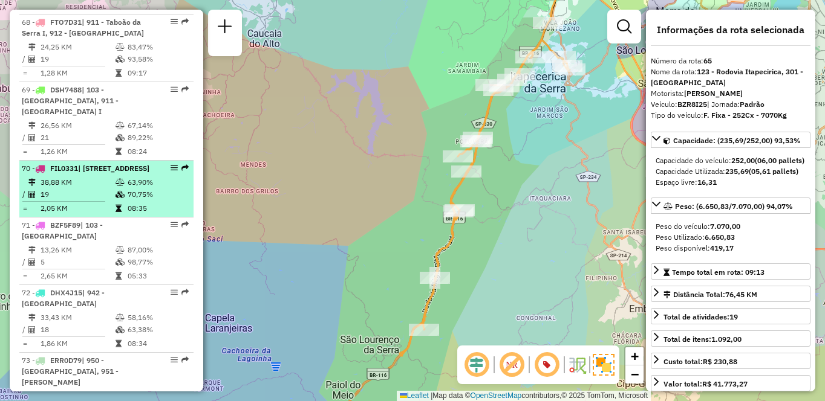
click at [57, 189] on td "38,88 KM" at bounding box center [77, 183] width 75 height 12
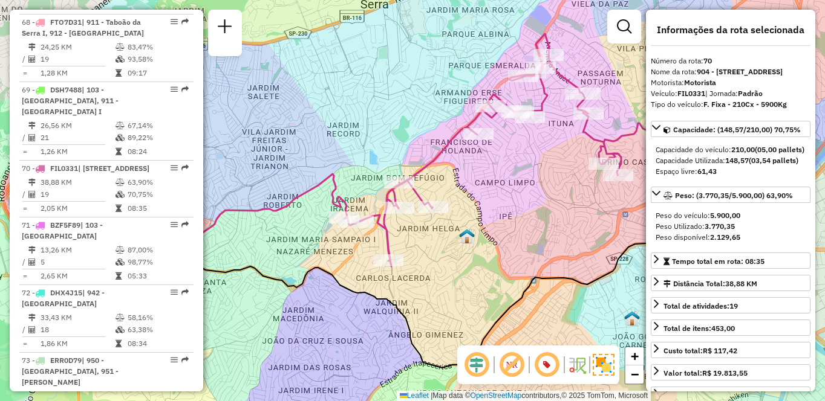
click at [477, 3] on div "Janela de atendimento Grade de atendimento Capacidade Transportadoras Veículos …" at bounding box center [412, 200] width 825 height 401
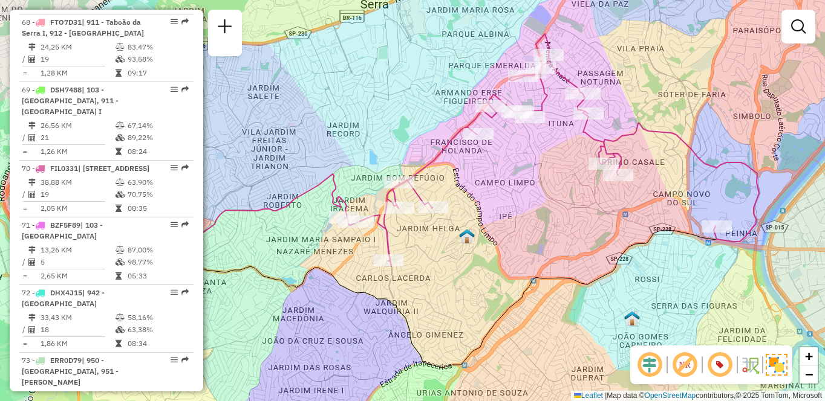
scroll to position [515, 0]
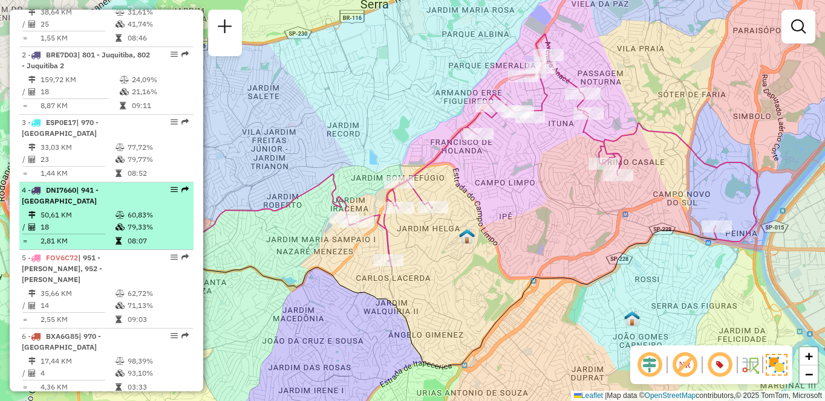
click at [70, 221] on td "50,61 KM" at bounding box center [77, 215] width 75 height 12
select select "**********"
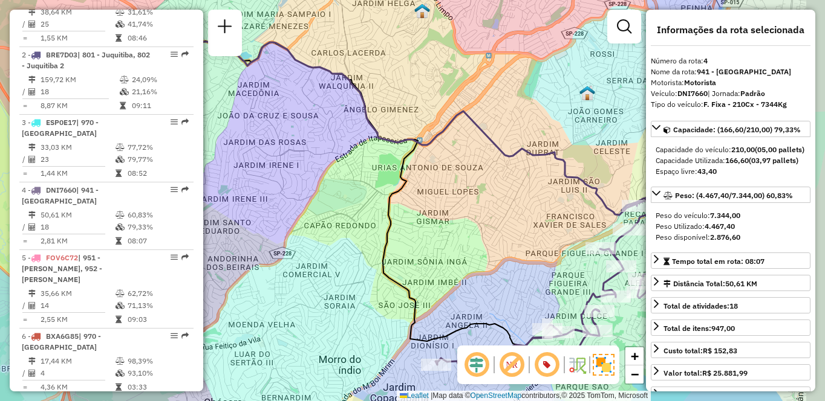
drag, startPoint x: 492, startPoint y: 215, endPoint x: 349, endPoint y: 197, distance: 143.8
click at [349, 197] on div "Janela de atendimento Grade de atendimento Capacidade Transportadoras Veículos …" at bounding box center [412, 200] width 825 height 401
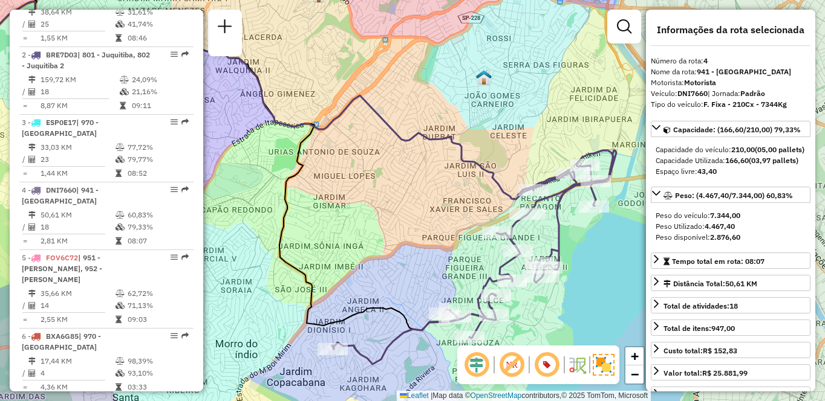
scroll to position [718, 0]
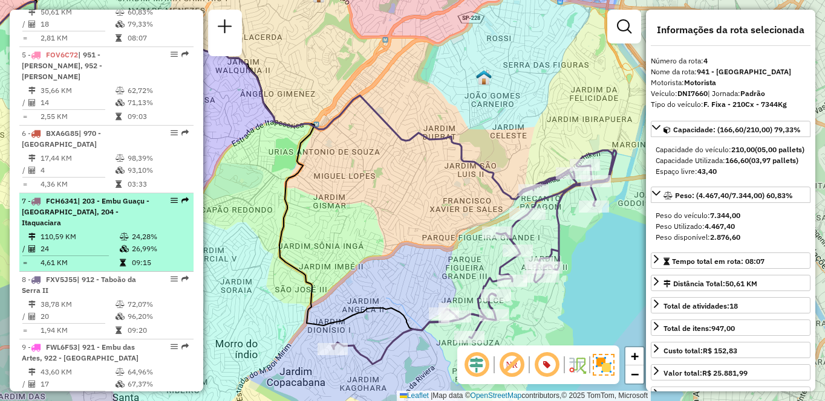
click at [57, 243] on td "24" at bounding box center [79, 249] width 79 height 12
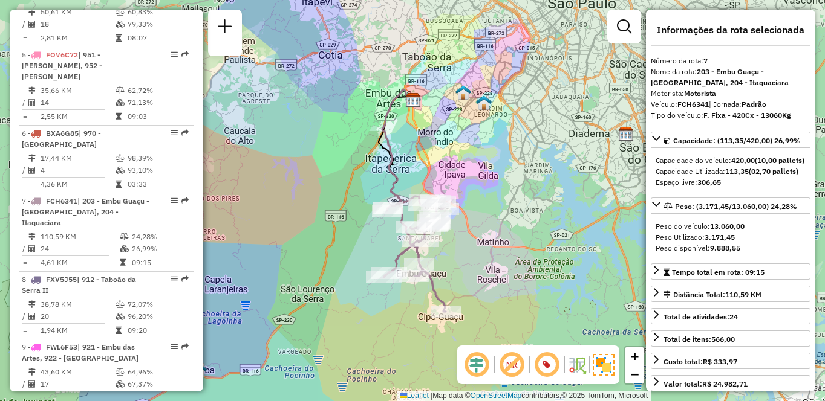
scroll to position [4825, 0]
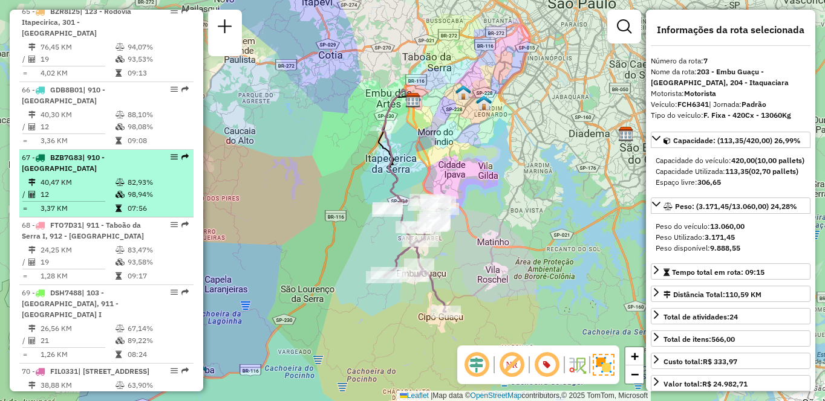
click at [53, 189] on td "40,47 KM" at bounding box center [77, 183] width 75 height 12
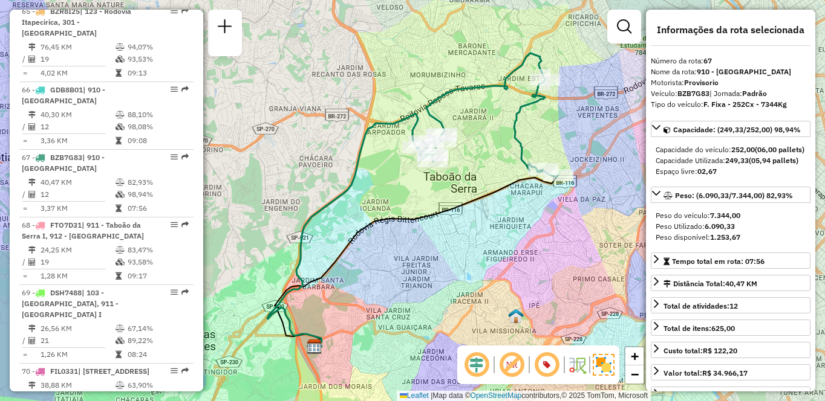
scroll to position [1000, 0]
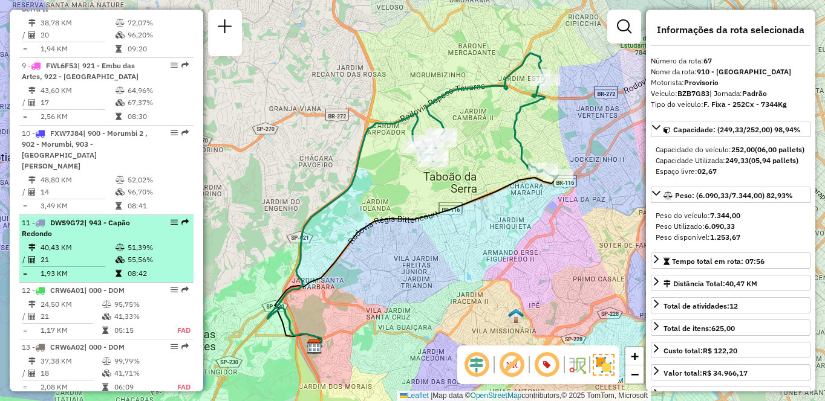
click at [104, 218] on div "11 - DWS9G72 | 943 - Capão Redondo" at bounding box center [86, 229] width 128 height 22
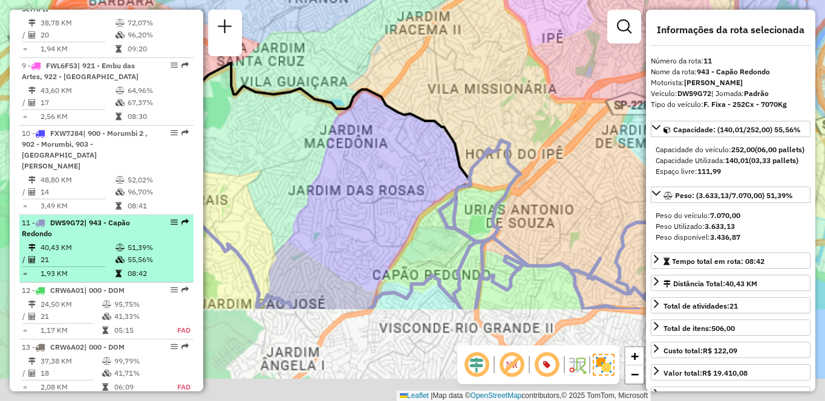
click at [104, 218] on div "11 - DWS9G72 | 943 - Capão Redondo" at bounding box center [86, 229] width 128 height 22
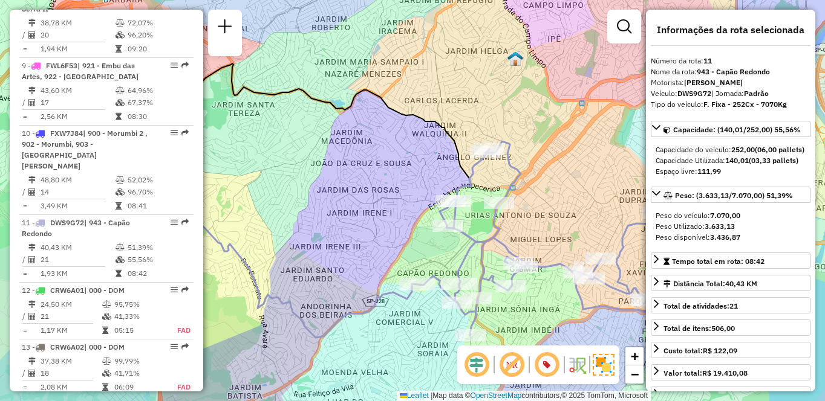
scroll to position [2237, 0]
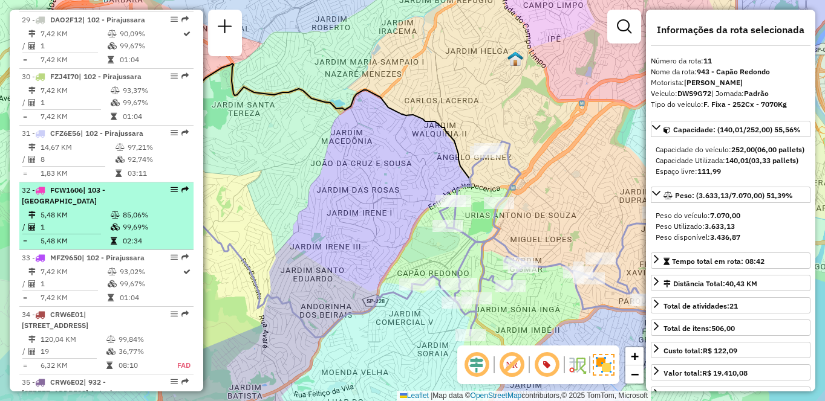
click at [29, 221] on td at bounding box center [34, 215] width 12 height 12
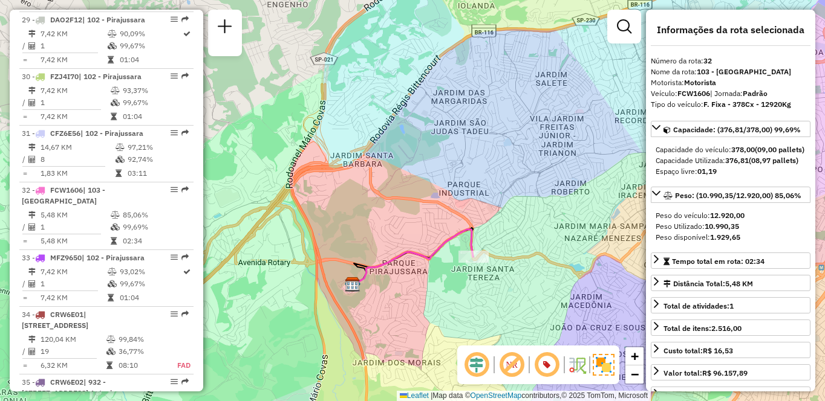
scroll to position [854, 0]
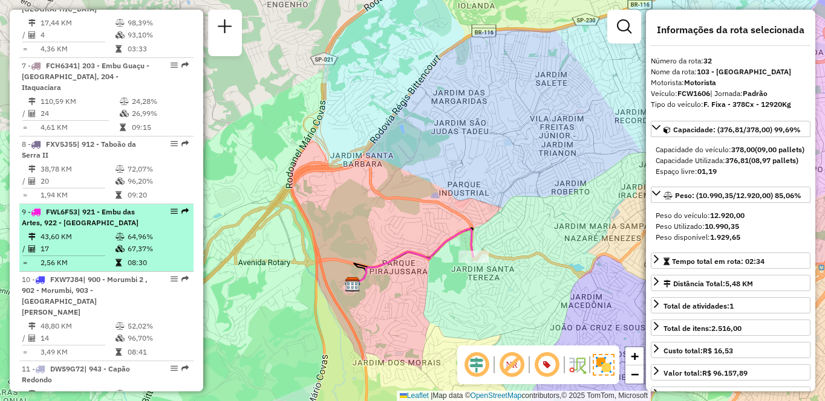
click at [75, 231] on td "43,60 KM" at bounding box center [77, 237] width 75 height 12
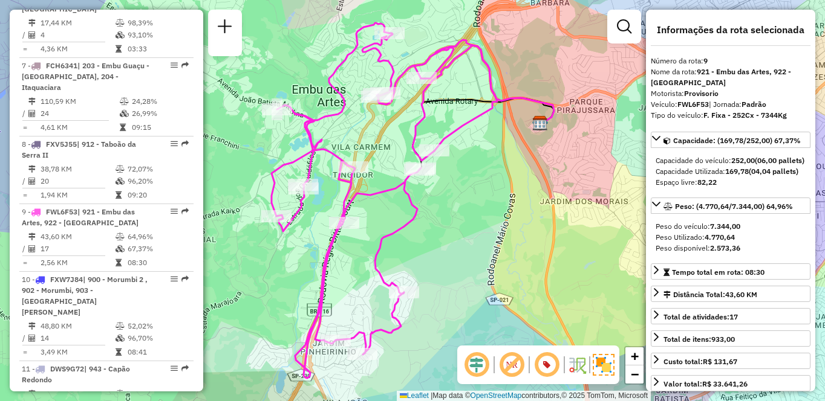
scroll to position [651, 0]
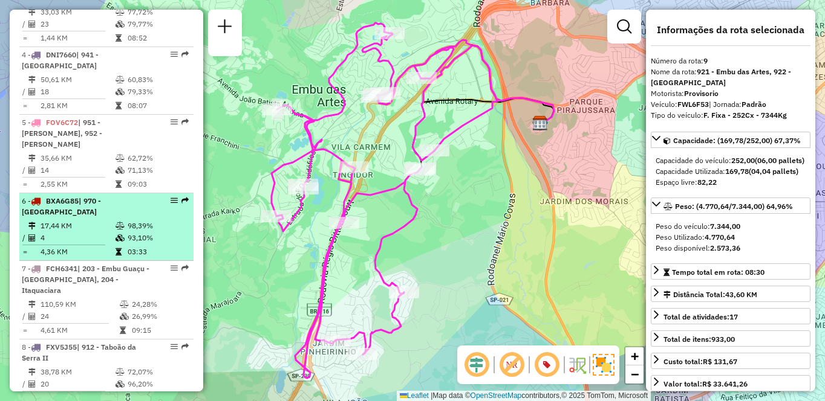
click at [122, 238] on icon at bounding box center [119, 238] width 9 height 7
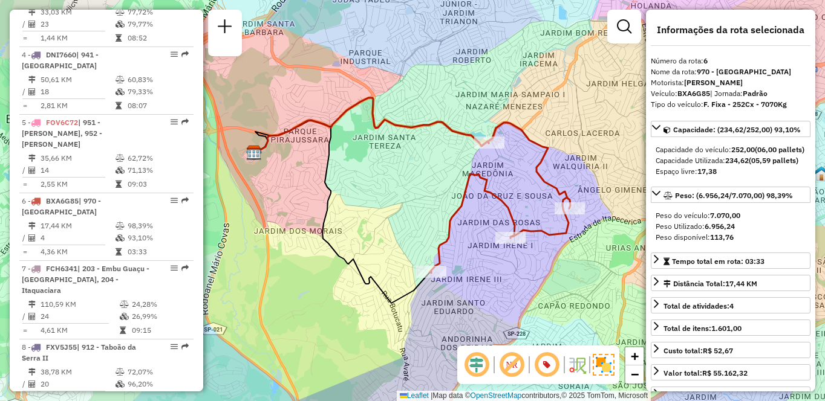
scroll to position [447, 0]
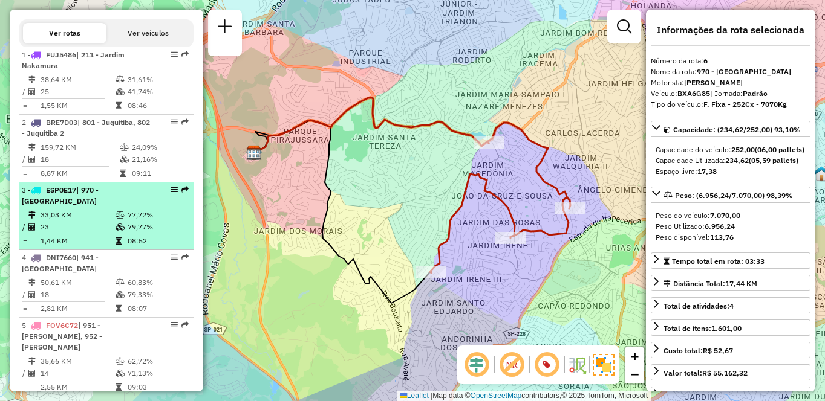
click at [87, 221] on td "33,03 KM" at bounding box center [77, 215] width 75 height 12
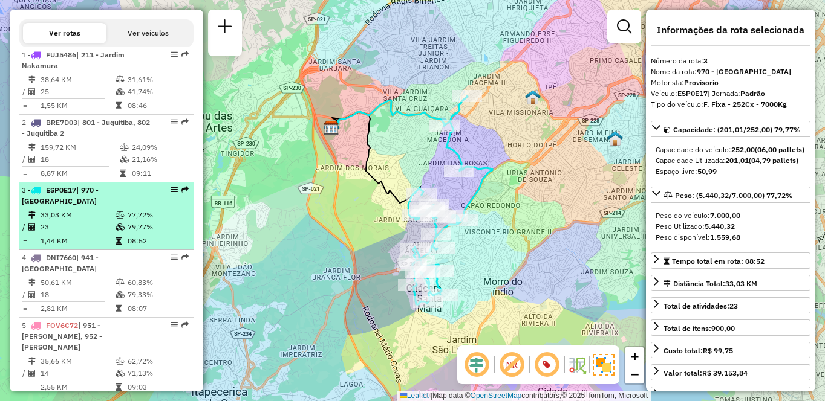
click at [76, 221] on td "33,03 KM" at bounding box center [77, 215] width 75 height 12
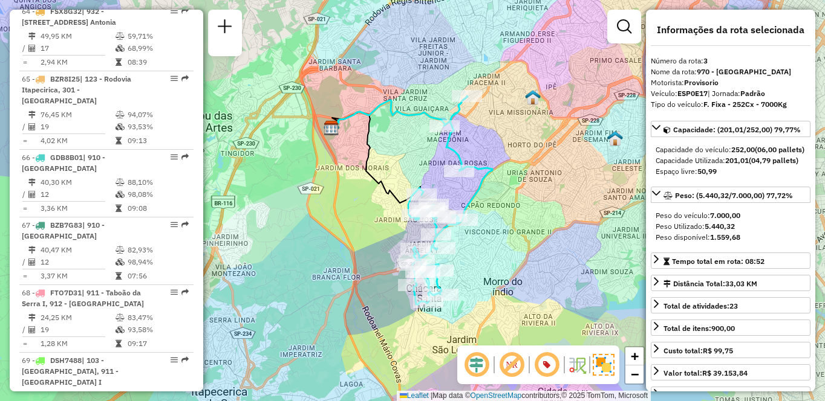
scroll to position [4961, 0]
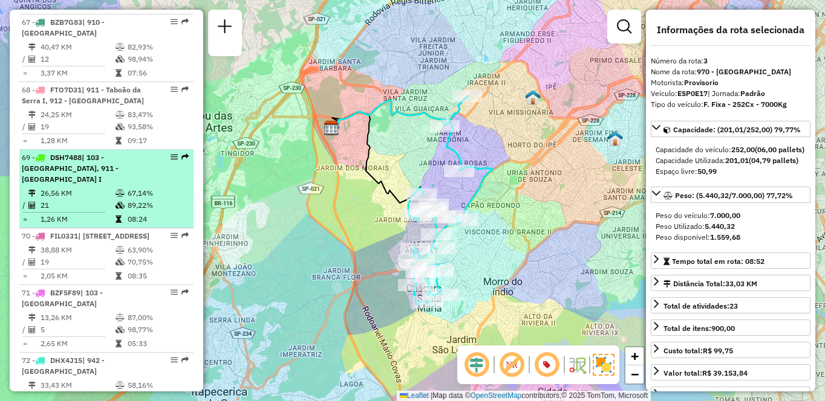
click at [127, 200] on td "67,14%" at bounding box center [157, 193] width 61 height 12
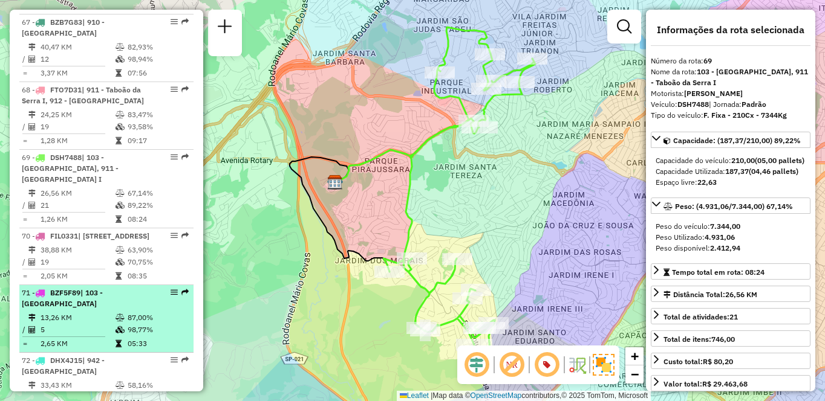
click at [89, 324] on td "13,26 KM" at bounding box center [77, 318] width 75 height 12
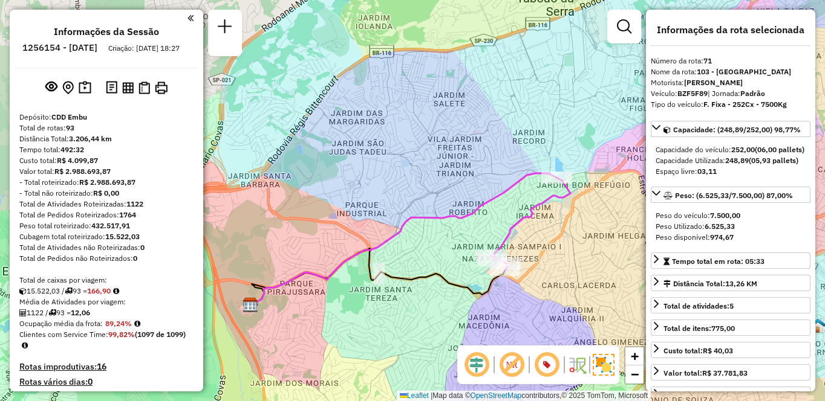
scroll to position [2170, 0]
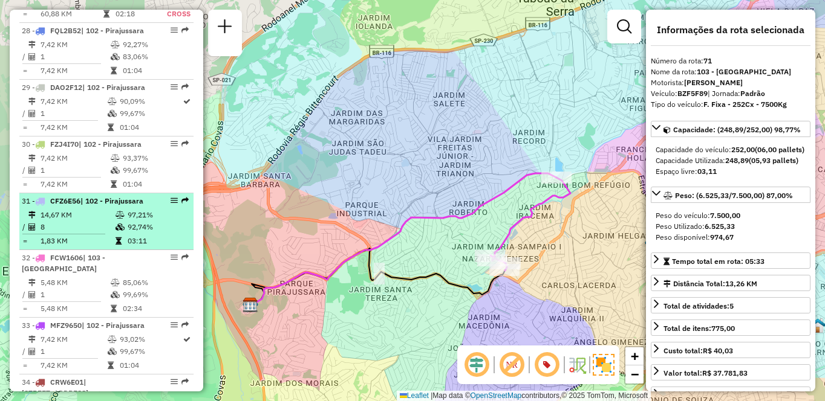
click at [115, 231] on icon at bounding box center [119, 227] width 9 height 7
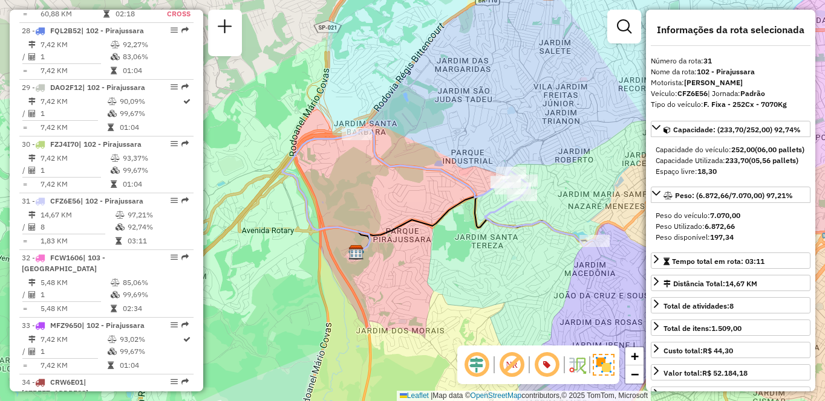
scroll to position [583, 0]
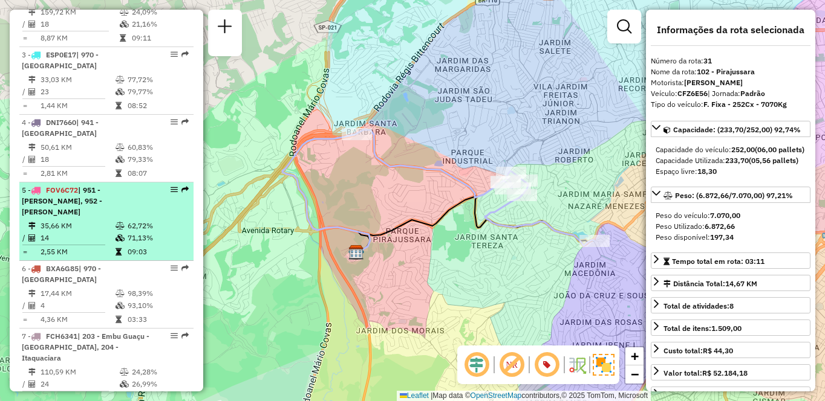
click at [108, 230] on td "35,66 KM" at bounding box center [77, 226] width 75 height 12
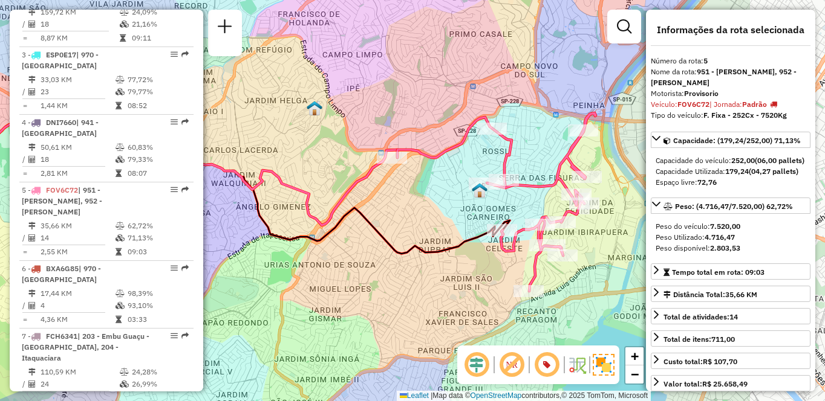
drag, startPoint x: 551, startPoint y: 206, endPoint x: 391, endPoint y: 206, distance: 159.6
click at [392, 206] on div "Janela de atendimento Grade de atendimento Capacidade Transportadoras Veículos …" at bounding box center [412, 200] width 825 height 401
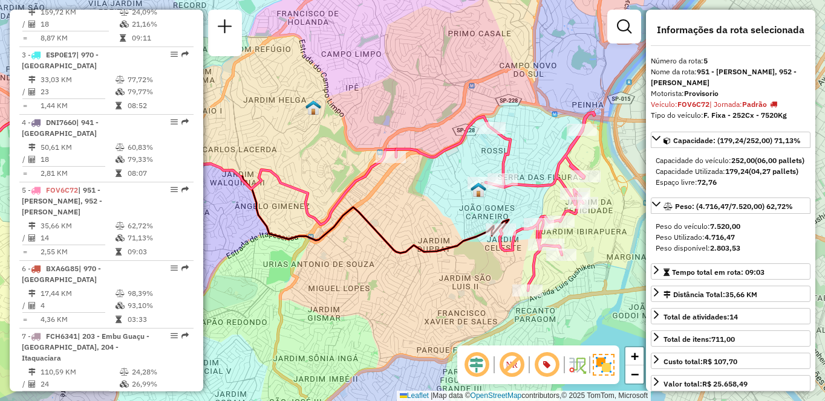
click at [483, 7] on div "Janela de atendimento Grade de atendimento Capacidade Transportadoras Veículos …" at bounding box center [412, 200] width 825 height 401
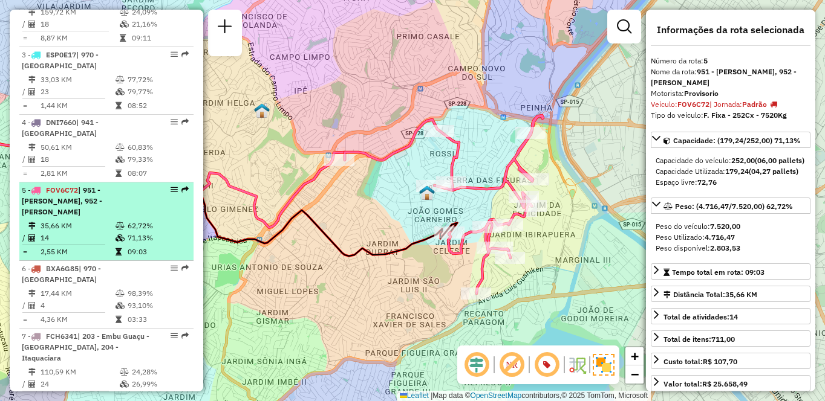
click at [79, 223] on td "35,66 KM" at bounding box center [77, 226] width 75 height 12
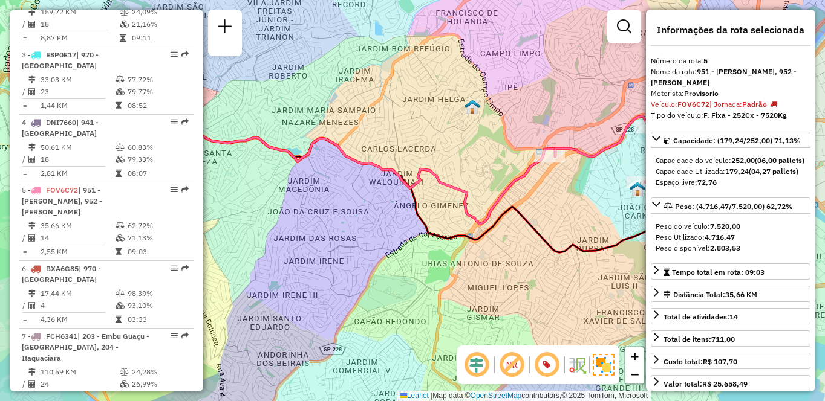
click at [458, 0] on html "Aguarde... Pop-up bloqueado! Seu navegador bloqueou automáticamente a abertura …" at bounding box center [412, 200] width 825 height 401
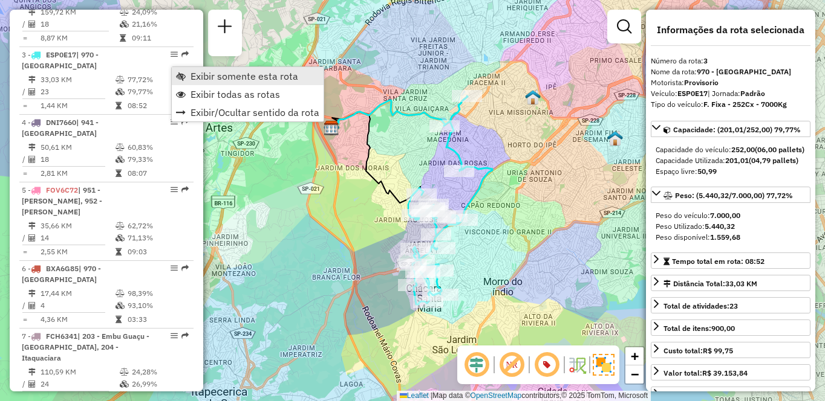
click at [187, 74] on link "Exibir somente esta rota" at bounding box center [248, 76] width 152 height 18
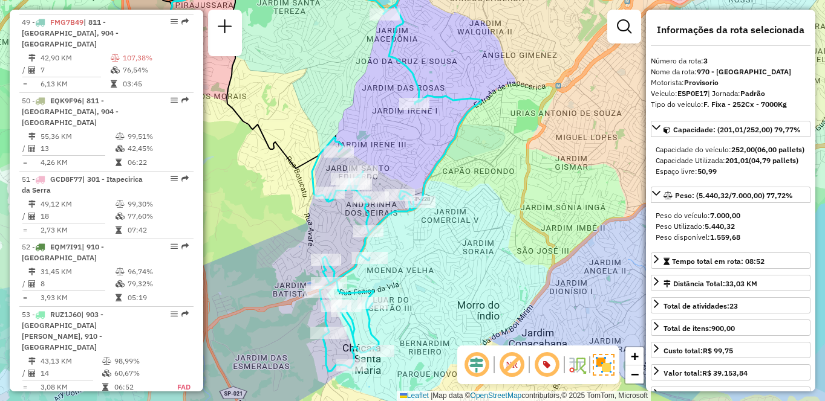
scroll to position [2170, 0]
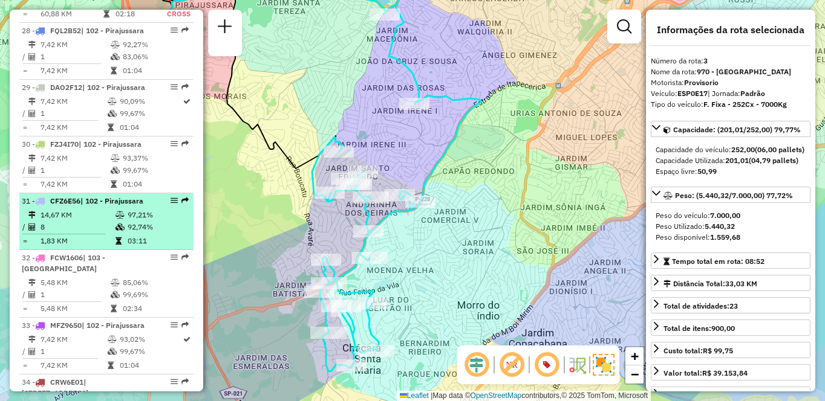
click at [99, 207] on div "31 - CFZ6E56 | 102 - Pirajussara" at bounding box center [86, 201] width 128 height 11
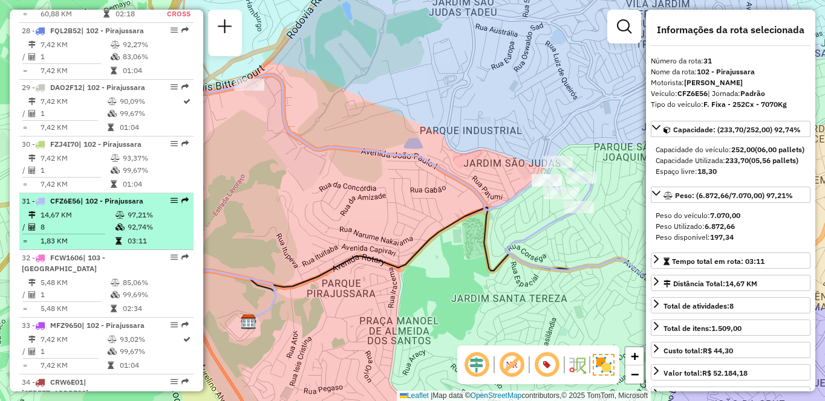
click at [78, 221] on td "14,67 KM" at bounding box center [77, 215] width 75 height 12
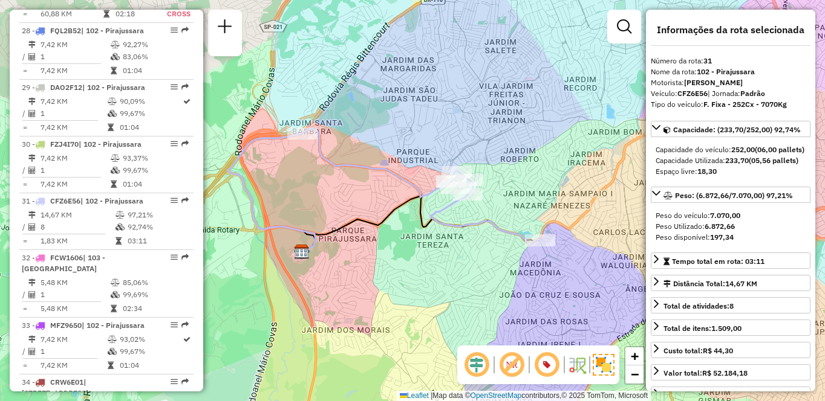
scroll to position [5242, 0]
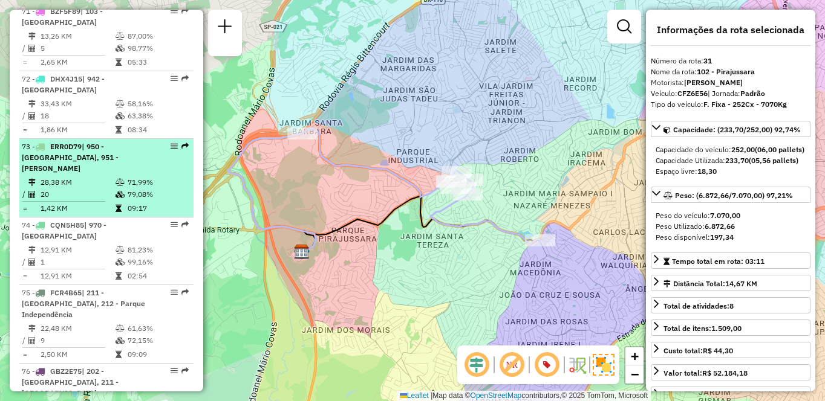
click at [170, 201] on td "79,08%" at bounding box center [157, 195] width 61 height 12
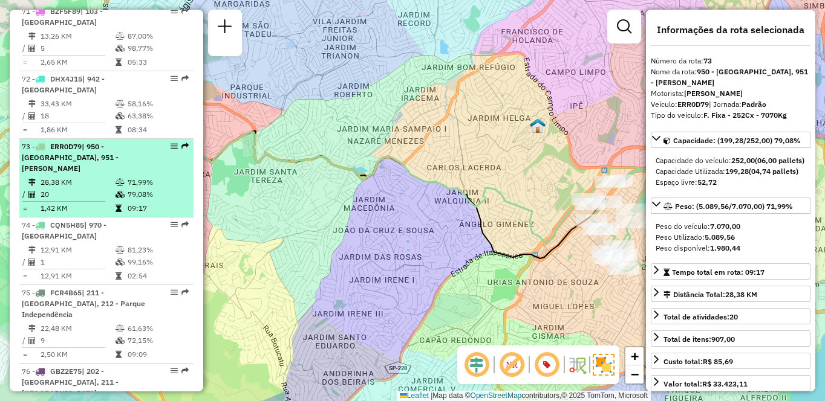
click at [82, 201] on td "20" at bounding box center [77, 195] width 75 height 12
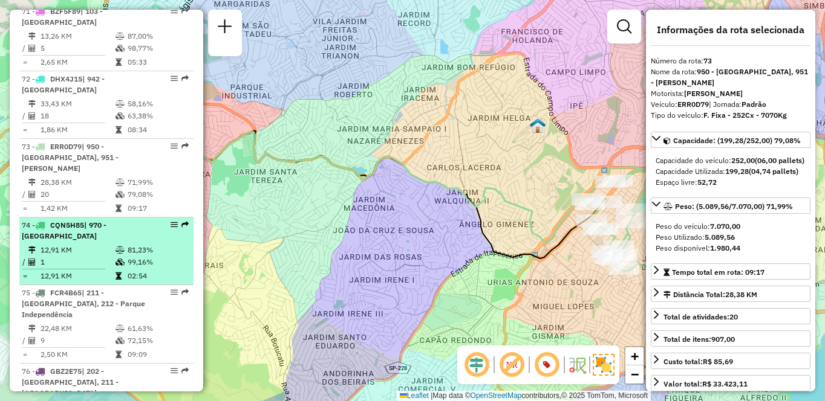
click at [89, 285] on li "74 - CQN5H85 | 970 - Jardim Alvorada 12,91 KM 81,23% / 1 99,16% = 12,91 KM 02:54" at bounding box center [106, 252] width 174 height 68
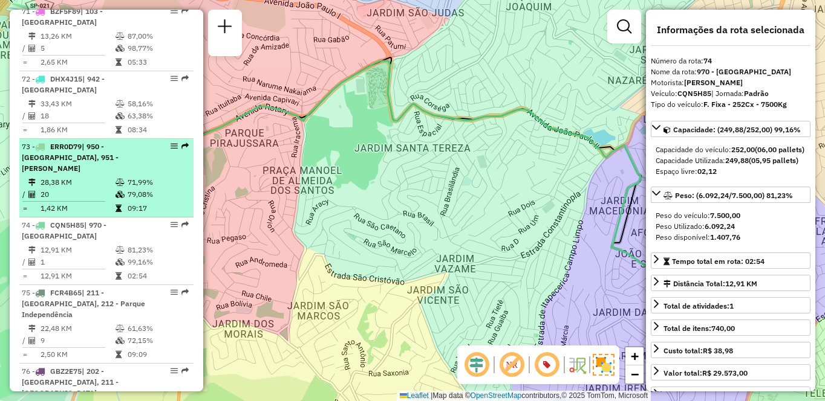
click at [89, 189] on td "28,38 KM" at bounding box center [77, 183] width 75 height 12
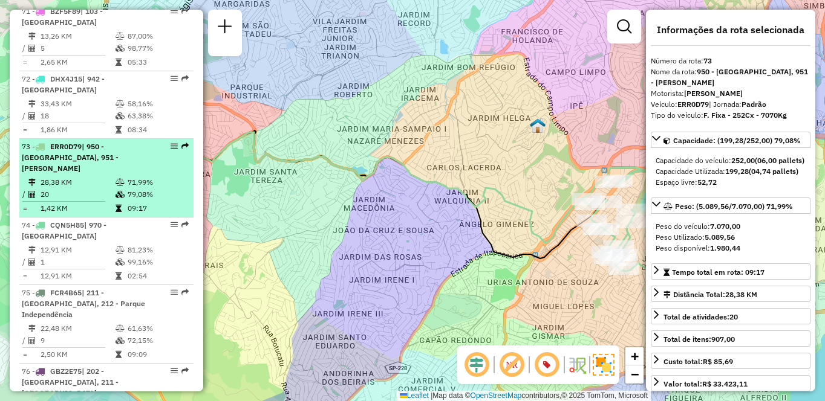
click at [99, 189] on td "28,38 KM" at bounding box center [77, 183] width 75 height 12
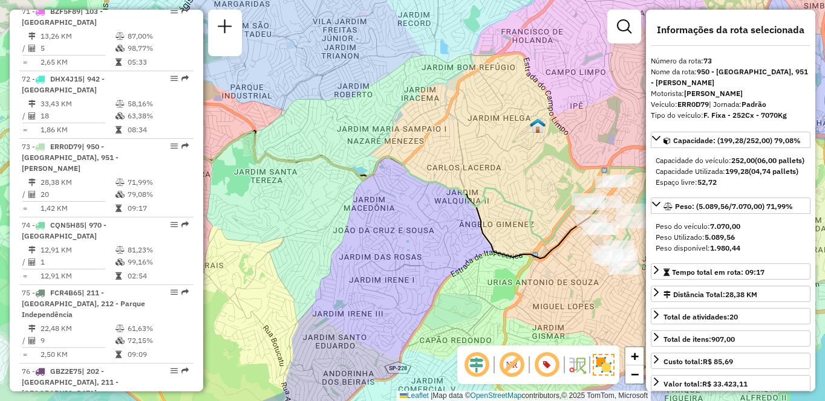
scroll to position [594, 0]
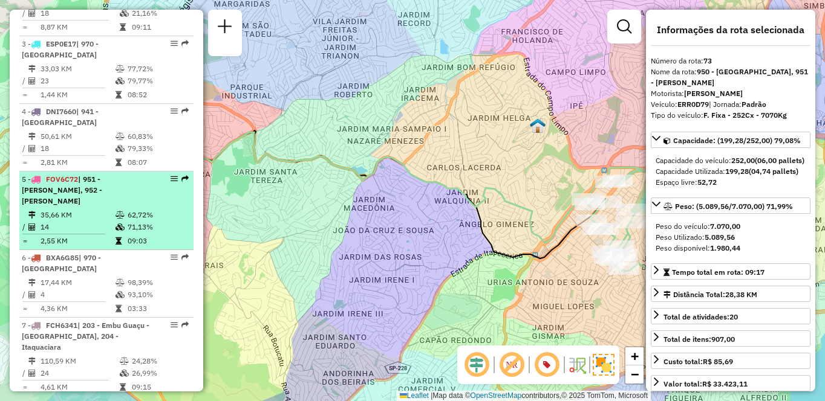
click at [102, 200] on span "| 951 - Giovane Gronchi, 952 - Patio Guida Caio" at bounding box center [62, 190] width 80 height 31
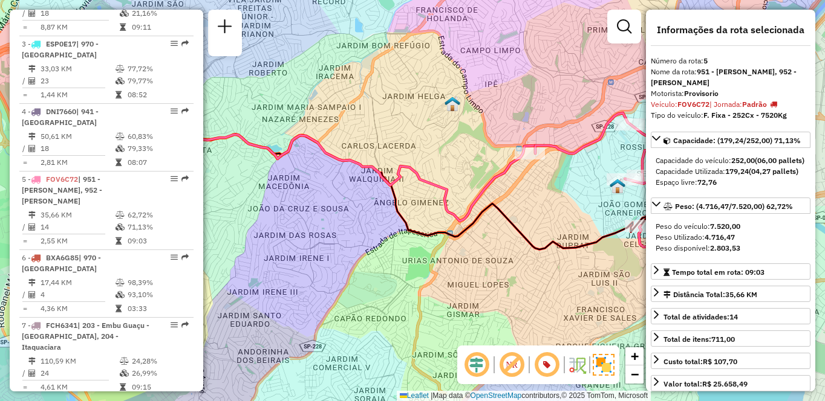
drag, startPoint x: 394, startPoint y: 199, endPoint x: 346, endPoint y: 200, distance: 48.4
click at [348, 198] on div "Janela de atendimento Grade de atendimento Capacidade Transportadoras Veículos …" at bounding box center [412, 200] width 825 height 401
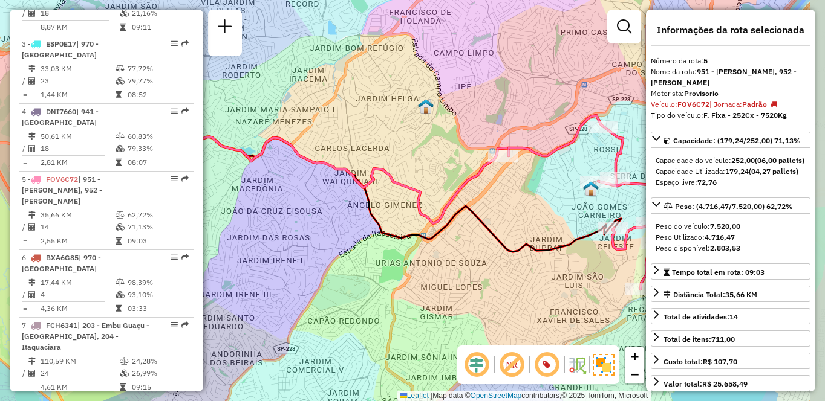
drag, startPoint x: 346, startPoint y: 200, endPoint x: 372, endPoint y: 196, distance: 26.3
click at [323, 206] on div "Janela de atendimento Grade de atendimento Capacidade Transportadoras Veículos …" at bounding box center [412, 200] width 825 height 401
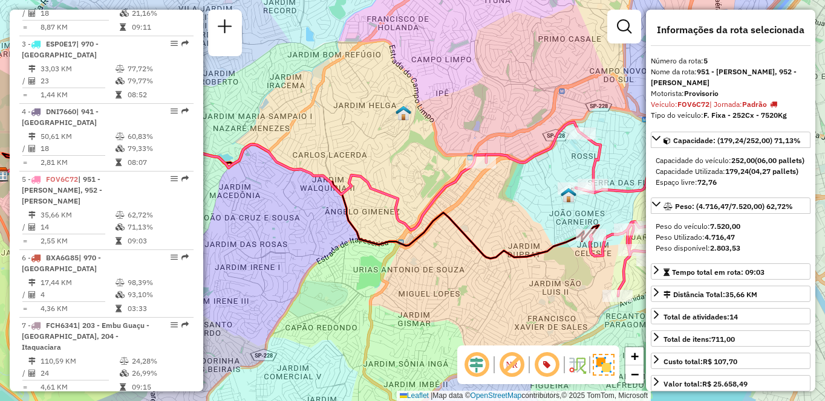
click at [511, 206] on div "Janela de atendimento Grade de atendimento Capacidade Transportadoras Veículos …" at bounding box center [412, 200] width 825 height 401
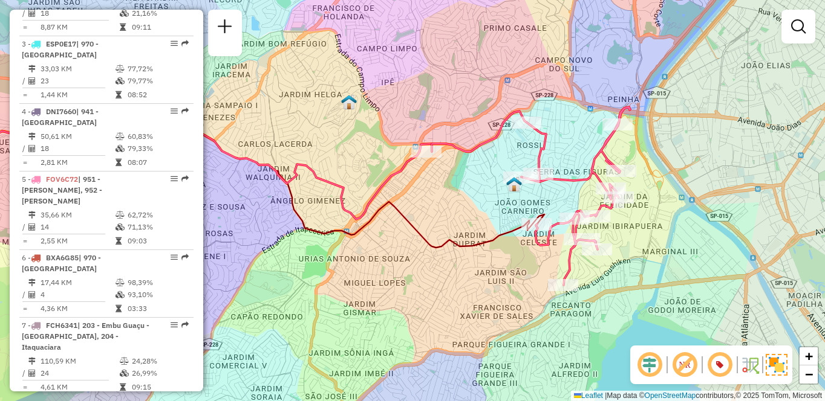
drag, startPoint x: 483, startPoint y: 201, endPoint x: 398, endPoint y: 189, distance: 84.9
click at [398, 189] on div "Janela de atendimento Grade de atendimento Capacidade Transportadoras Veículos …" at bounding box center [412, 200] width 825 height 401
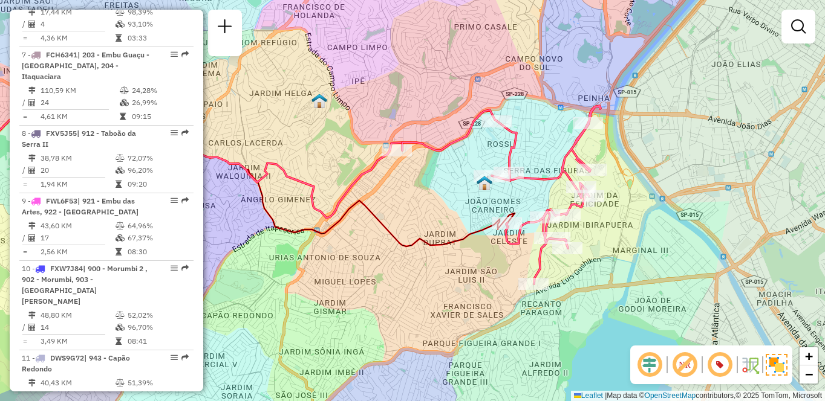
scroll to position [447, 0]
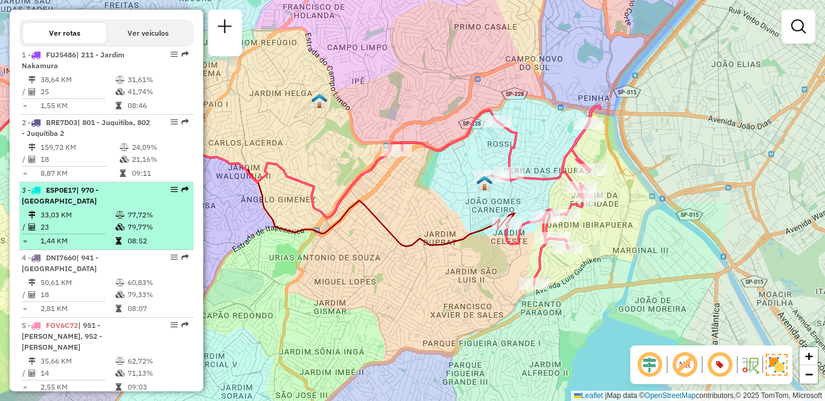
click at [141, 221] on td "77,72%" at bounding box center [157, 215] width 61 height 12
select select "**********"
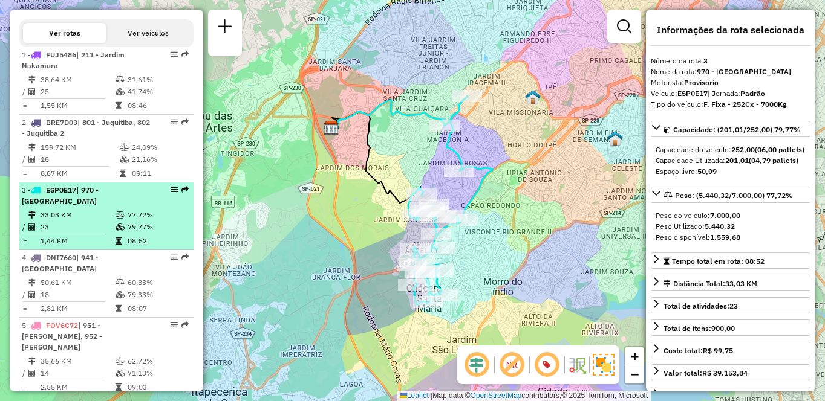
click at [141, 221] on td "77,72%" at bounding box center [157, 215] width 61 height 12
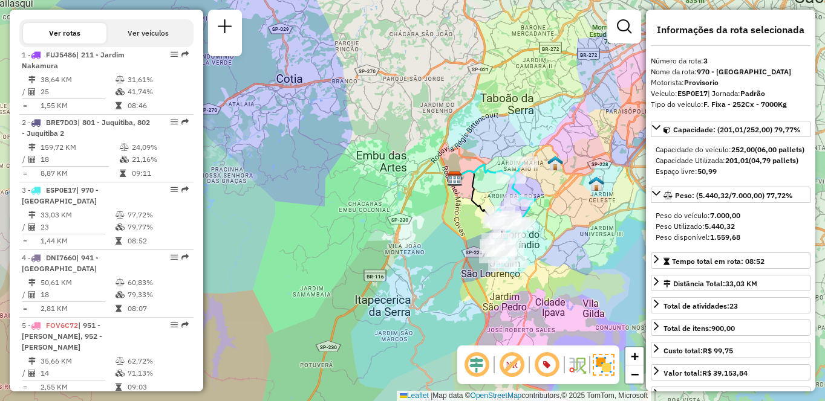
scroll to position [2170, 0]
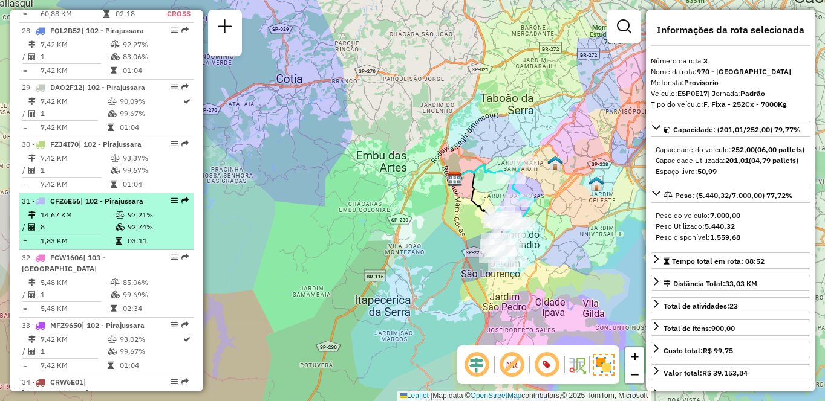
click at [85, 221] on td "14,67 KM" at bounding box center [77, 215] width 75 height 12
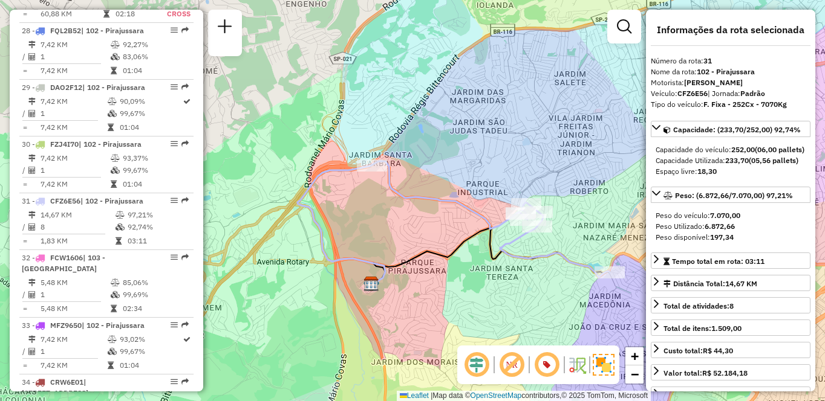
scroll to position [447, 0]
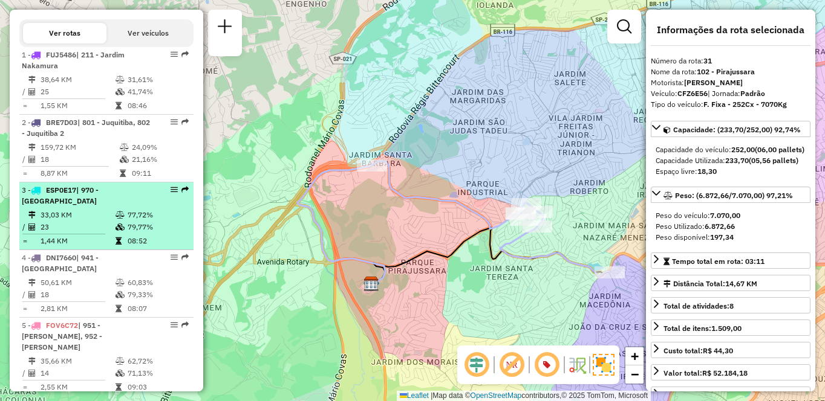
click at [80, 221] on td "33,03 KM" at bounding box center [77, 215] width 75 height 12
